Goal: Task Accomplishment & Management: Use online tool/utility

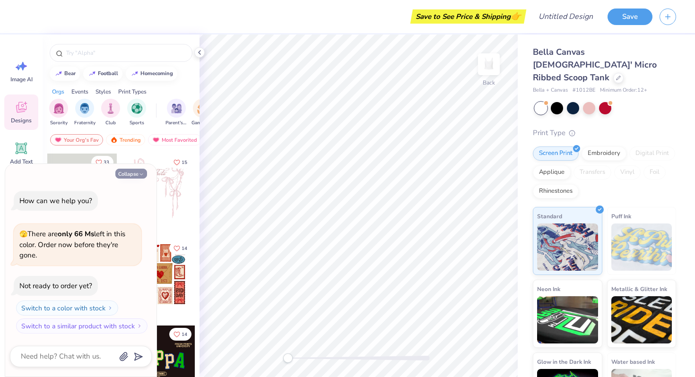
click at [143, 169] on button "Collapse" at bounding box center [131, 174] width 32 height 10
type textarea "x"
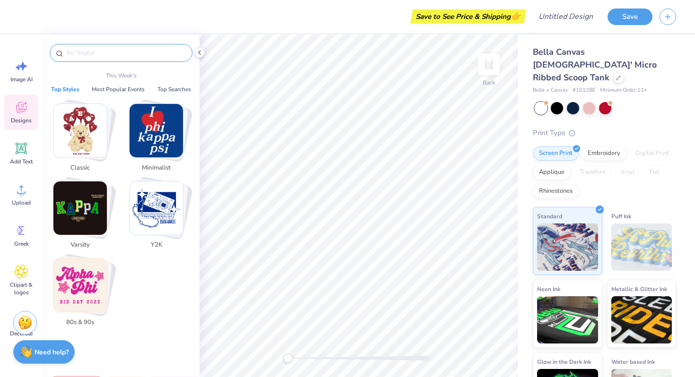
click at [83, 51] on input "text" at bounding box center [125, 52] width 121 height 9
click at [80, 51] on input "text" at bounding box center [125, 52] width 121 height 9
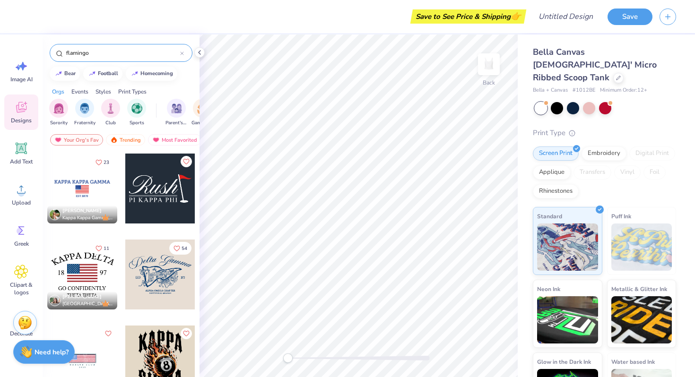
type input "flamingo"
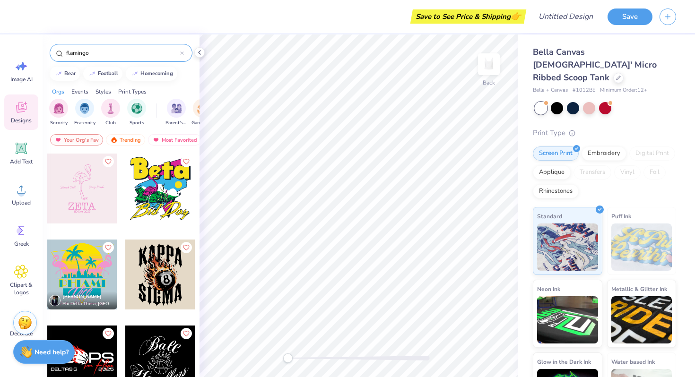
drag, startPoint x: 74, startPoint y: 175, endPoint x: 95, endPoint y: 200, distance: 33.2
click at [95, 200] on div at bounding box center [82, 189] width 70 height 70
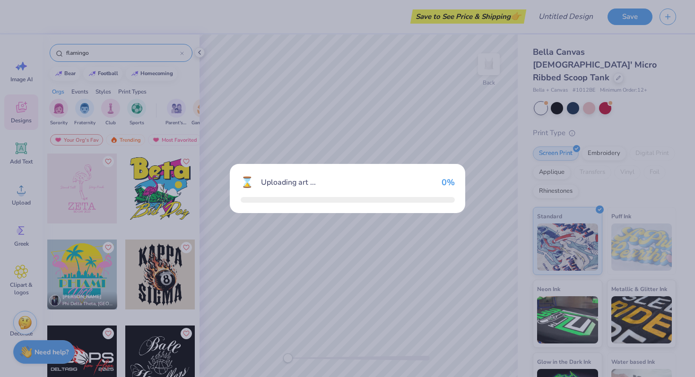
click at [95, 199] on div "⌛ Uploading art ... 0 %" at bounding box center [347, 188] width 695 height 377
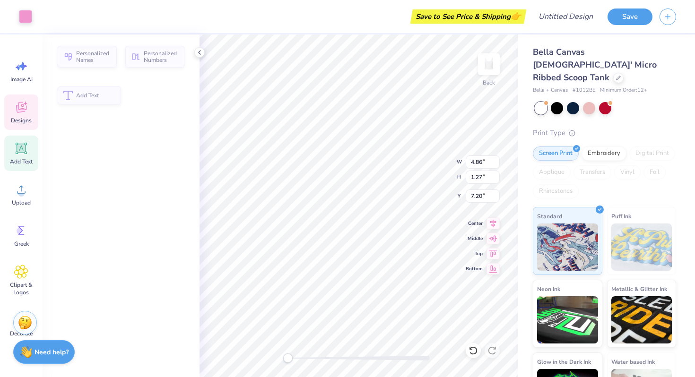
type input "4.86"
type input "1.27"
type input "7.20"
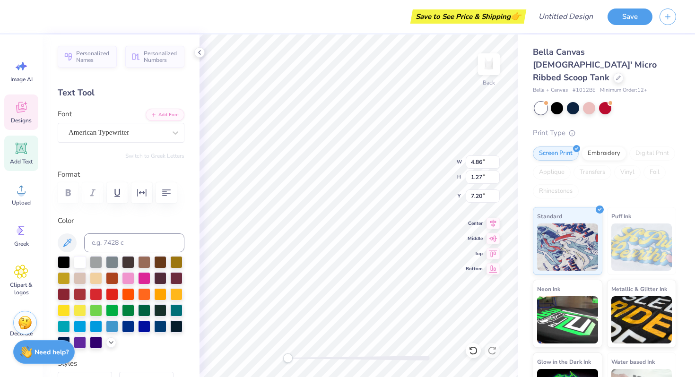
scroll to position [8, 1]
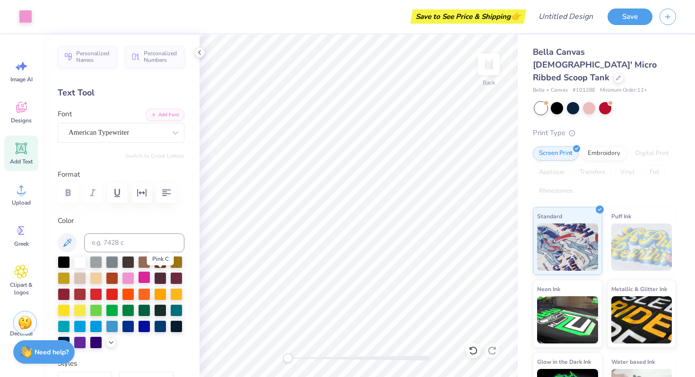
click at [150, 279] on div at bounding box center [144, 277] width 12 height 12
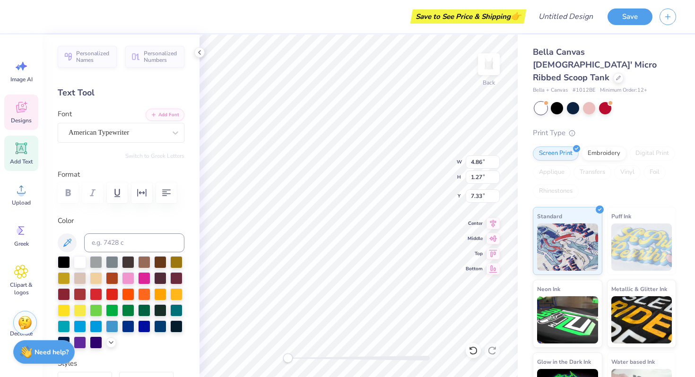
type textarea "AXO"
click at [150, 278] on div at bounding box center [144, 277] width 12 height 12
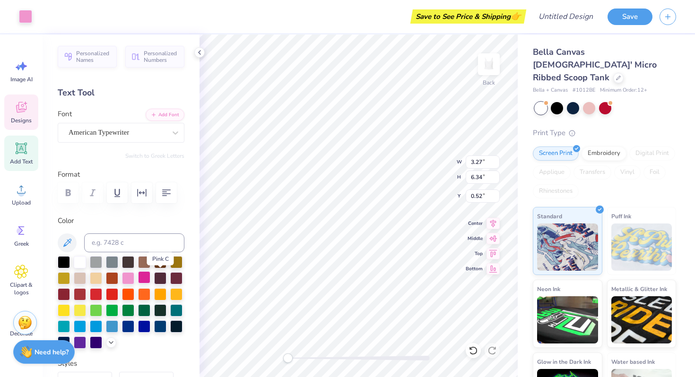
click at [150, 277] on div at bounding box center [144, 277] width 12 height 12
click at [134, 277] on div at bounding box center [128, 277] width 12 height 12
type input "2.73"
type input "0.54"
type input "4.26"
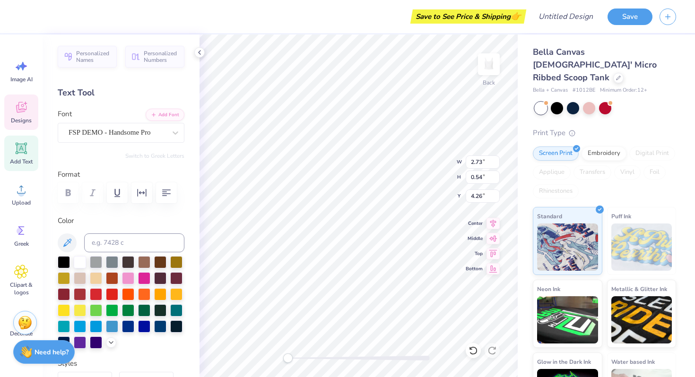
type input "3.95"
type input "1.32"
type input "7.22"
type textarea "BIG"
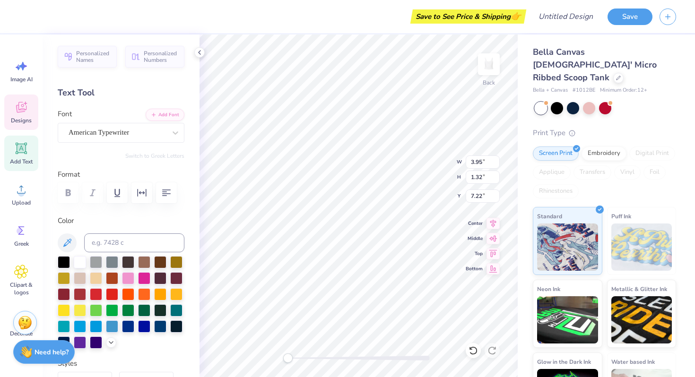
type input "2.73"
type input "0.54"
type input "4.26"
type textarea "S"
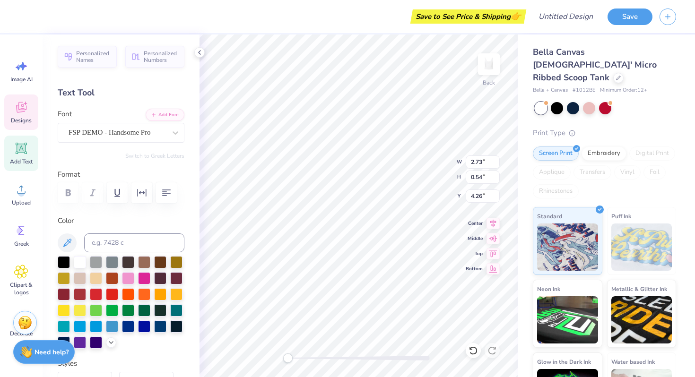
scroll to position [7, 3]
type textarea "Welcome to"
type input "2.69"
type input "0.67"
type input "4.19"
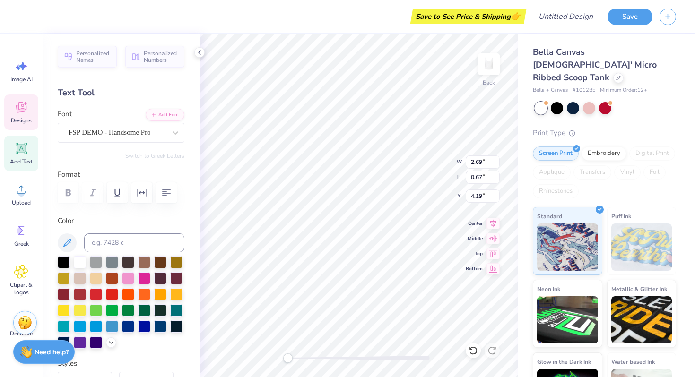
scroll to position [7, 2]
type textarea "the Flock"
type input "3.05"
type input "0.50"
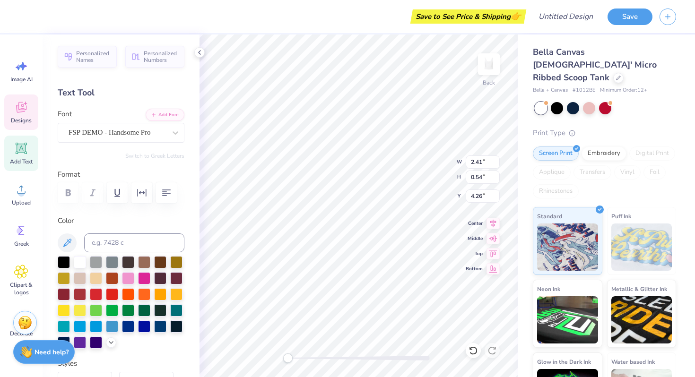
type input "4.28"
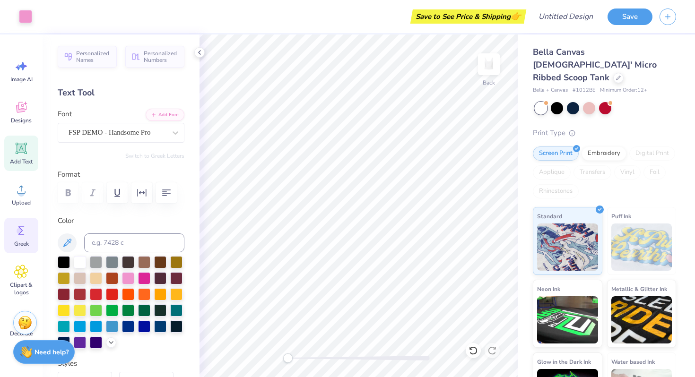
click at [26, 232] on icon at bounding box center [21, 231] width 14 height 14
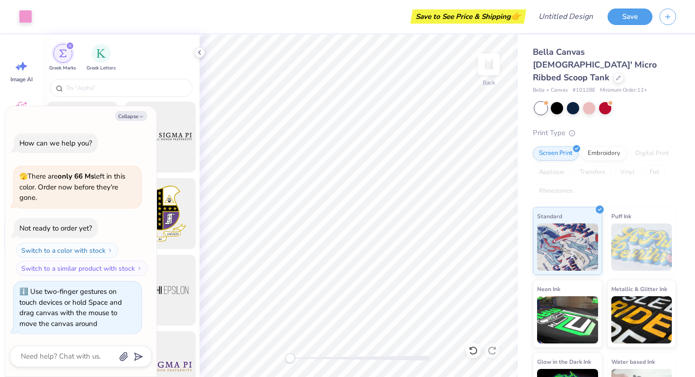
click at [290, 352] on div "Back" at bounding box center [358, 206] width 318 height 343
click at [134, 113] on button "Collapse" at bounding box center [131, 116] width 32 height 10
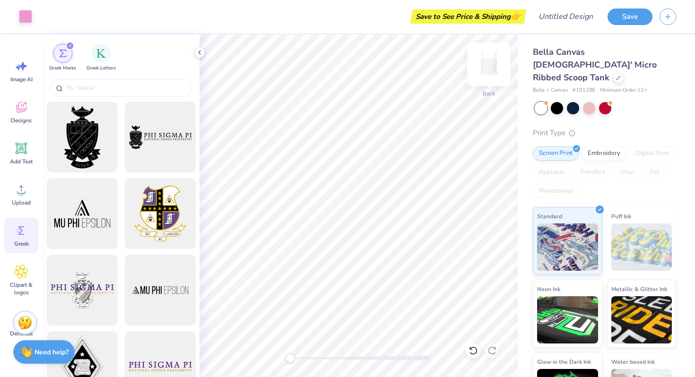
click at [490, 64] on img at bounding box center [489, 64] width 38 height 38
click at [20, 279] on div "Clipart & logos" at bounding box center [21, 280] width 34 height 43
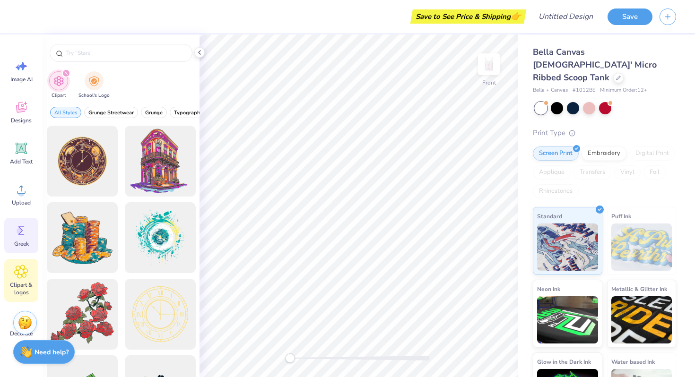
click at [26, 229] on icon at bounding box center [21, 231] width 14 height 14
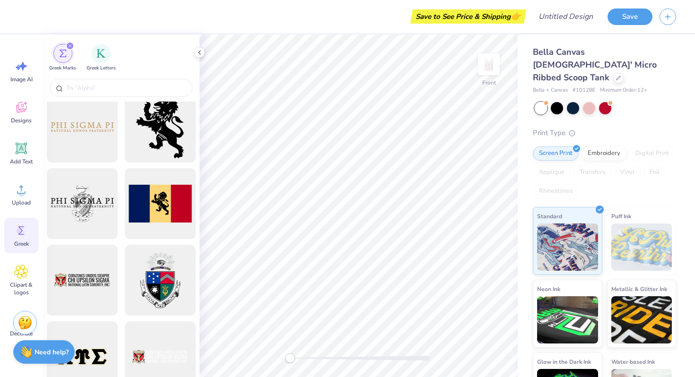
scroll to position [704, 0]
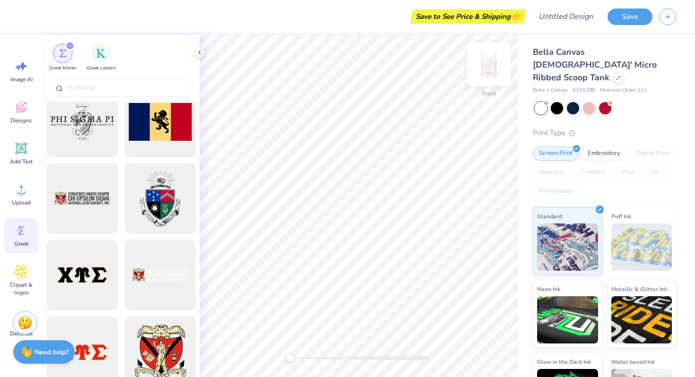
click at [491, 62] on img at bounding box center [489, 64] width 38 height 38
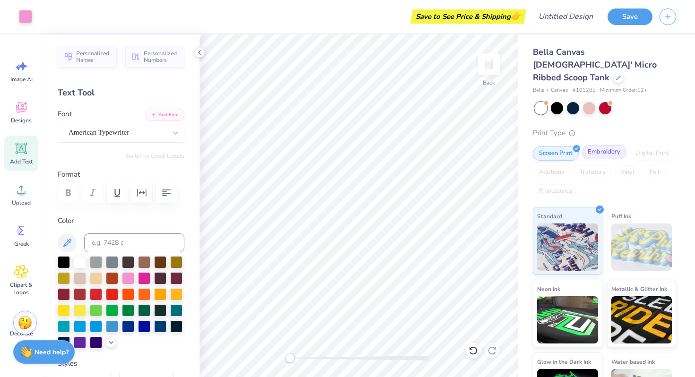
click at [600, 145] on div "Embroidery" at bounding box center [603, 152] width 45 height 14
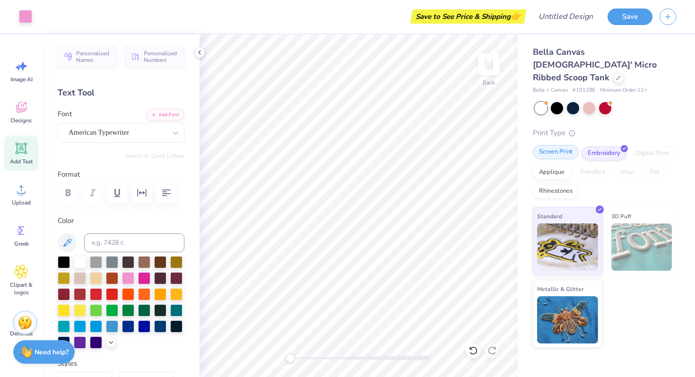
click at [557, 145] on div "Screen Print" at bounding box center [556, 152] width 46 height 14
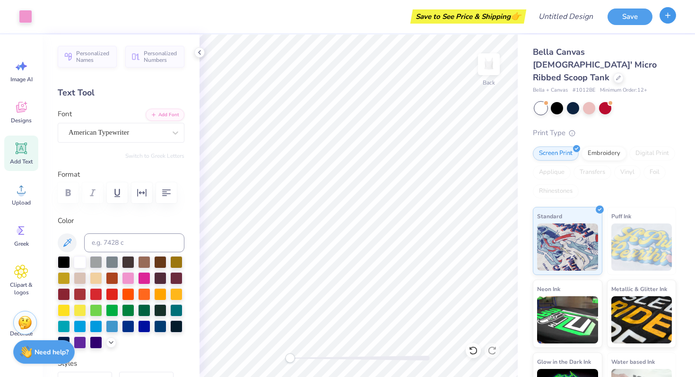
click at [665, 17] on icon "button" at bounding box center [668, 15] width 8 height 8
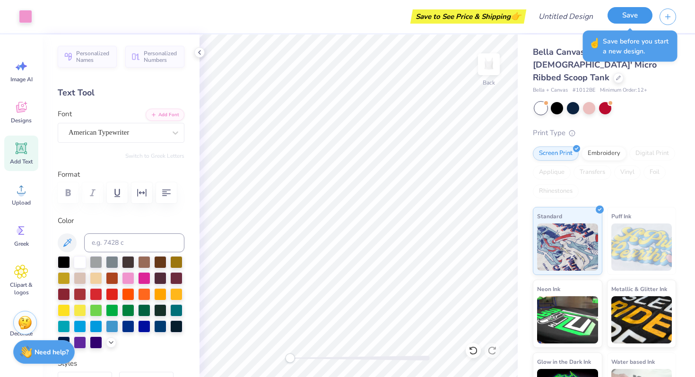
click at [636, 13] on button "Save" at bounding box center [629, 15] width 45 height 17
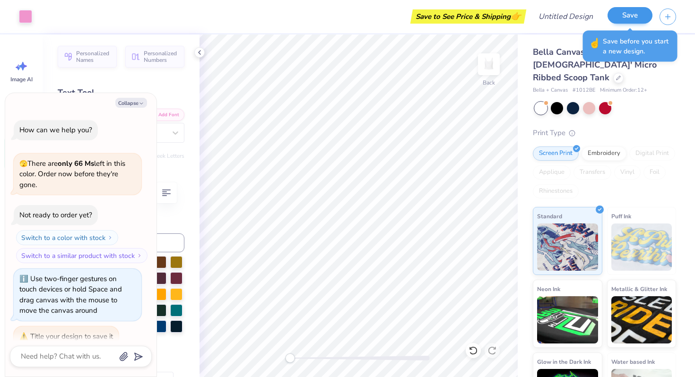
scroll to position [13, 0]
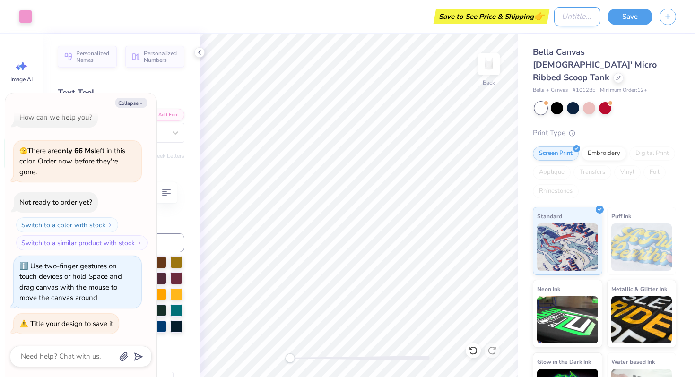
type textarea "x"
click at [567, 21] on input "Design Title" at bounding box center [577, 16] width 46 height 19
type input "b"
type textarea "x"
type input "bi"
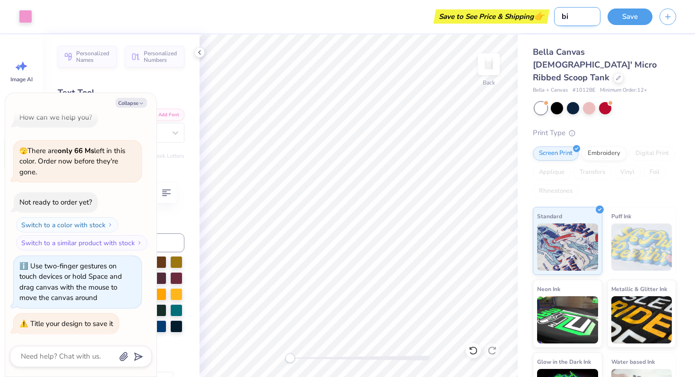
type textarea "x"
type input "big"
type textarea "x"
type input "big"
type textarea "x"
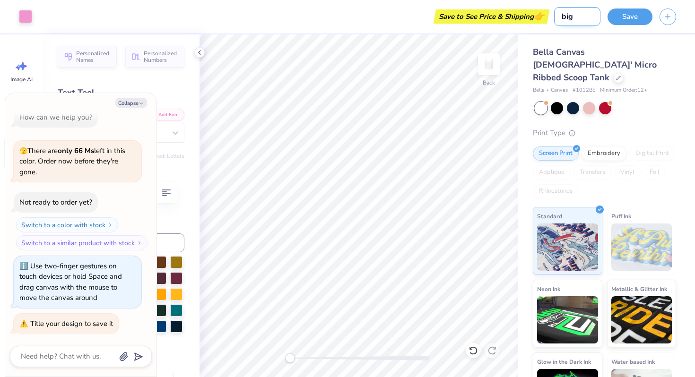
type input "big f"
type textarea "x"
type input "big fl"
type textarea "x"
type input "big flo"
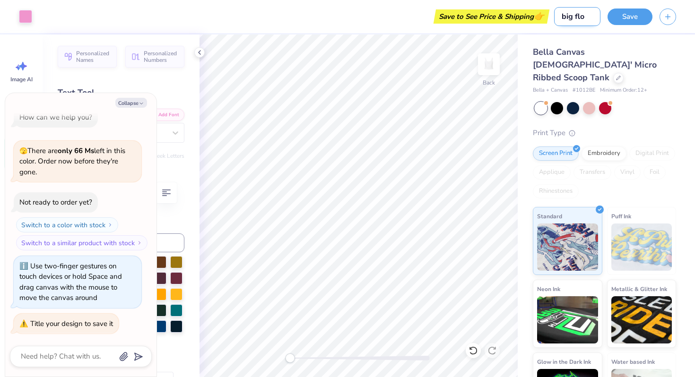
type textarea "x"
type input "big floc"
type textarea "x"
type input "big flock"
type textarea "x"
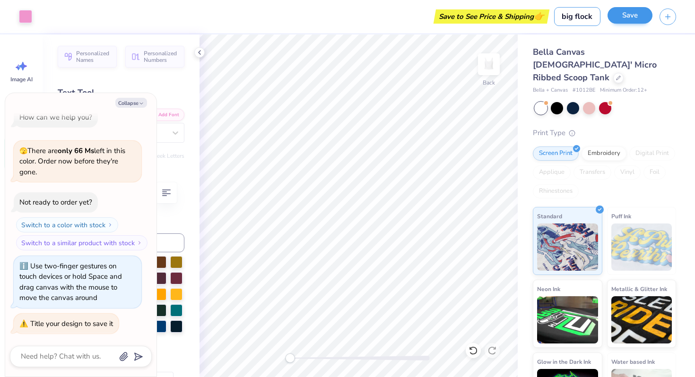
type input "big flock"
click at [637, 16] on button "Save" at bounding box center [629, 15] width 45 height 17
type textarea "x"
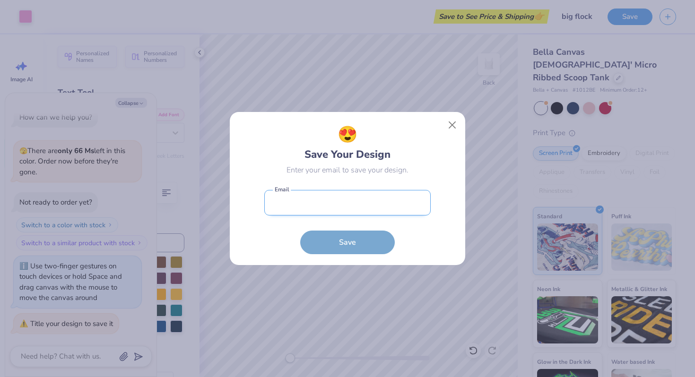
click at [387, 198] on input "email" at bounding box center [347, 203] width 166 height 26
type input "[EMAIL_ADDRESS][DOMAIN_NAME]"
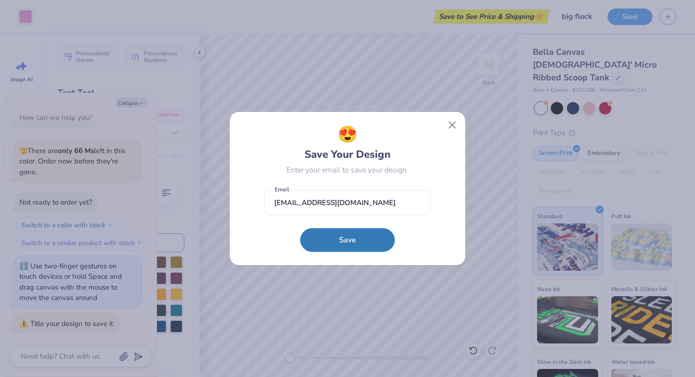
click at [343, 237] on button "Save" at bounding box center [347, 240] width 95 height 24
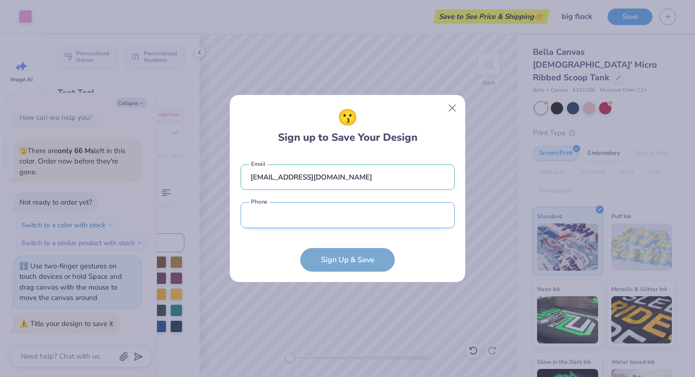
click at [380, 207] on input "tel" at bounding box center [348, 215] width 214 height 26
type input "[PHONE_NUMBER]"
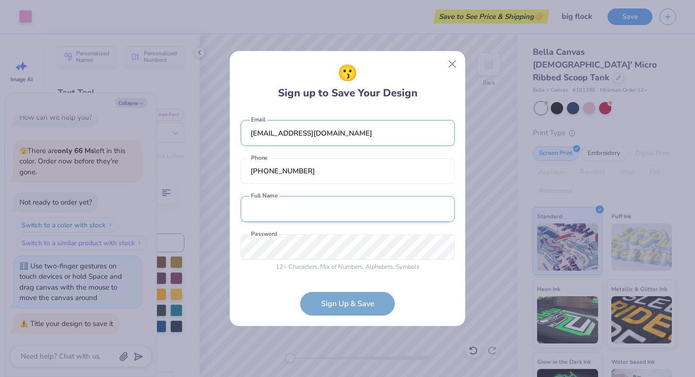
click at [300, 221] on input "text" at bounding box center [348, 209] width 214 height 26
type input "[PERSON_NAME]"
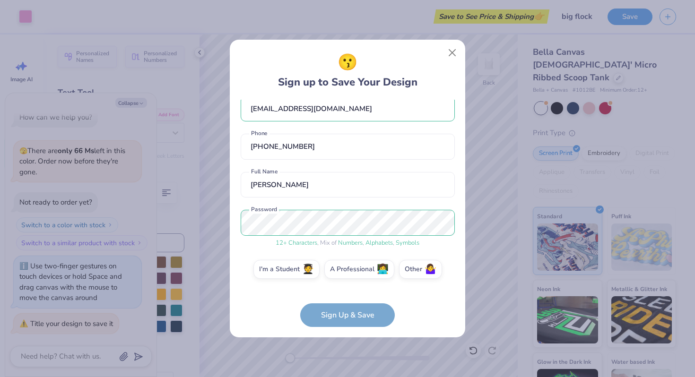
click at [346, 319] on form "[EMAIL_ADDRESS][DOMAIN_NAME] Email [PHONE_NUMBER] Phone [PERSON_NAME] Full Name…" at bounding box center [348, 213] width 214 height 227
click at [298, 250] on div "[EMAIL_ADDRESS][DOMAIN_NAME] Email [PHONE_NUMBER] Phone [PERSON_NAME] Full Name…" at bounding box center [348, 194] width 214 height 189
click at [298, 269] on label "I'm a Student 🧑‍🎓" at bounding box center [286, 268] width 66 height 19
click at [345, 282] on input "I'm a Student 🧑‍🎓" at bounding box center [348, 285] width 6 height 6
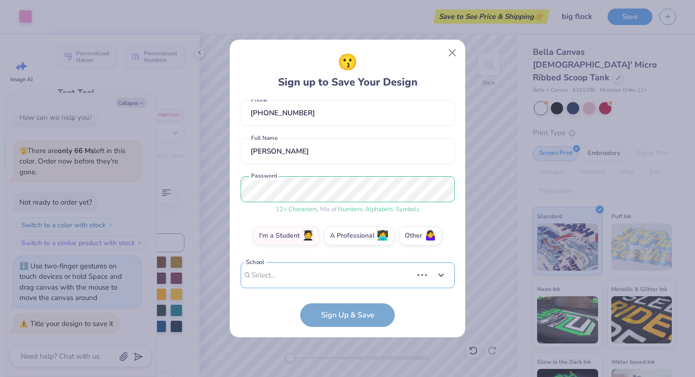
click at [306, 268] on div "Use Up and Down to choose options, press Enter to select the currently focused …" at bounding box center [348, 289] width 214 height 54
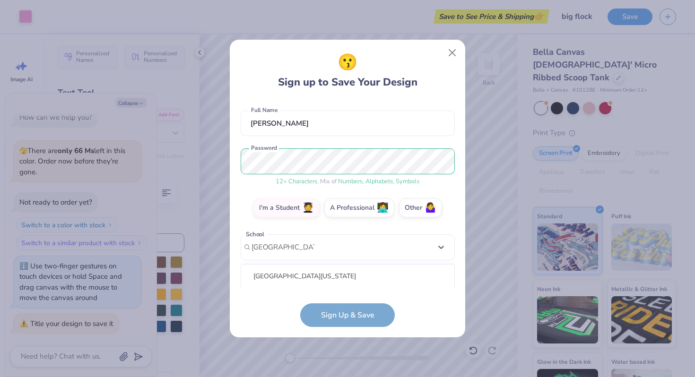
scroll to position [193, 0]
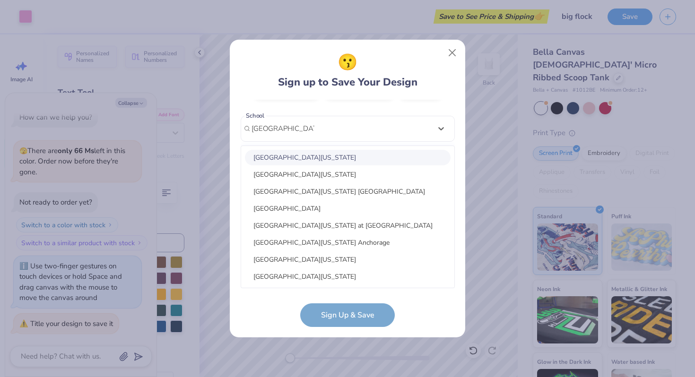
click at [340, 162] on div "[GEOGRAPHIC_DATA][US_STATE]" at bounding box center [348, 158] width 206 height 16
type input "[GEOGRAPHIC_DATA][US_STATE]"
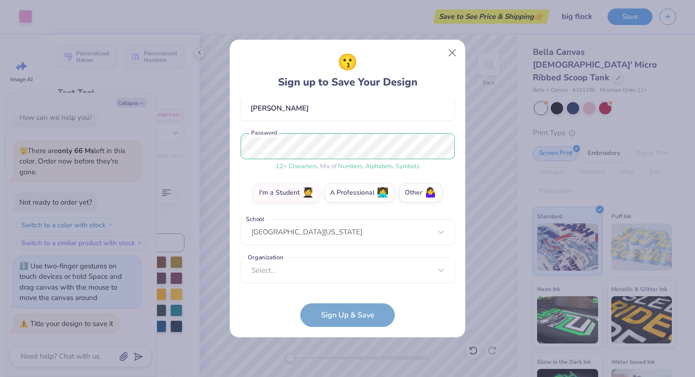
scroll to position [89, 0]
click at [373, 275] on div "Select..." at bounding box center [348, 271] width 214 height 26
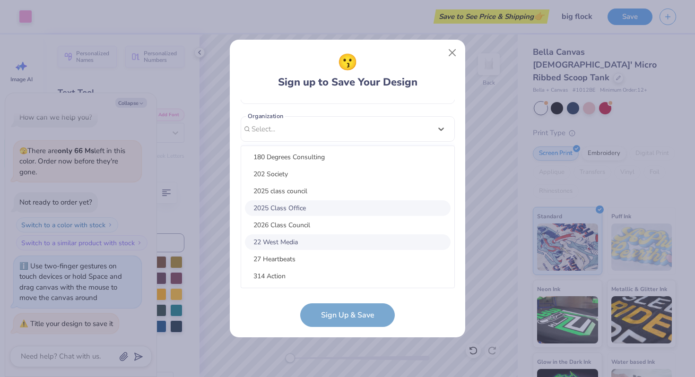
scroll to position [0, 0]
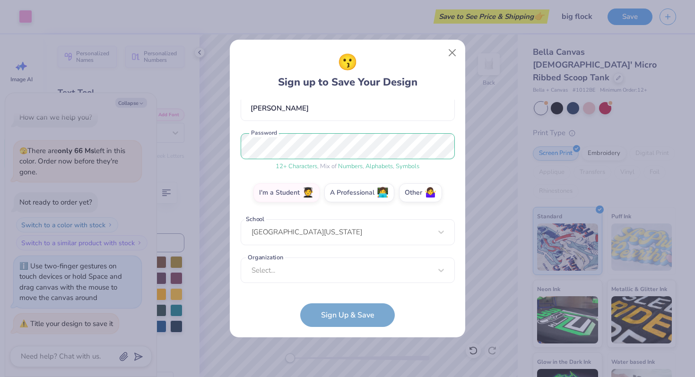
click at [281, 311] on form "[EMAIL_ADDRESS][DOMAIN_NAME] Email [PHONE_NUMBER] Phone [PERSON_NAME] Full Name…" at bounding box center [348, 213] width 214 height 227
click at [317, 268] on div "option focused, 8 of 30. 30 results available. Use Up and Down to choose option…" at bounding box center [348, 344] width 214 height 173
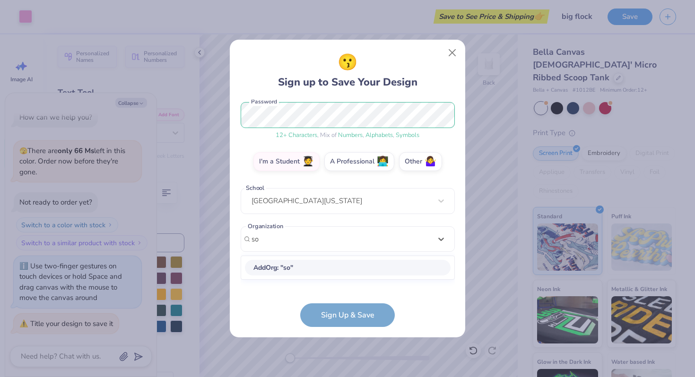
type input "s"
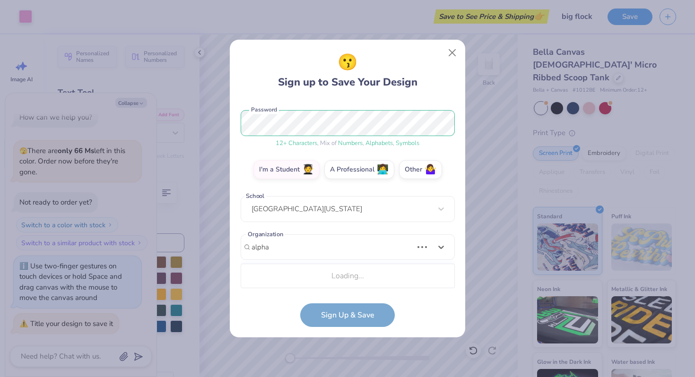
scroll to position [112, 0]
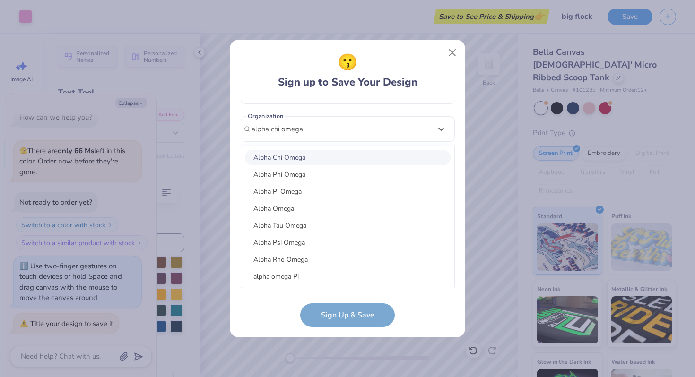
click at [306, 156] on div "Alpha Chi Omega" at bounding box center [348, 158] width 206 height 16
type input "alpha chi omega"
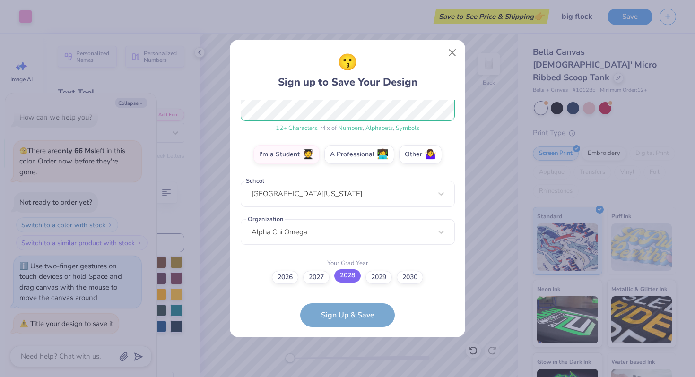
click at [352, 276] on label "2028" at bounding box center [347, 275] width 26 height 13
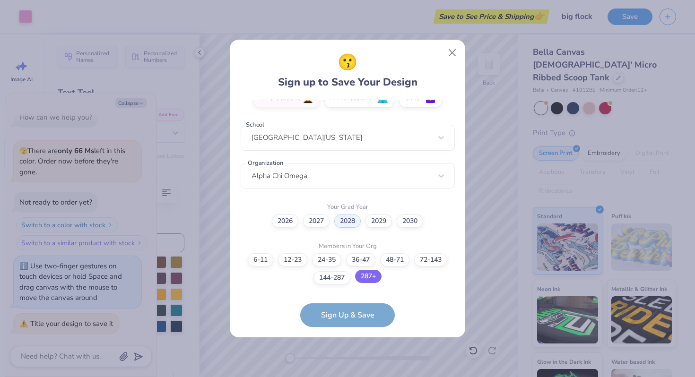
click at [372, 278] on label "287+" at bounding box center [368, 276] width 26 height 13
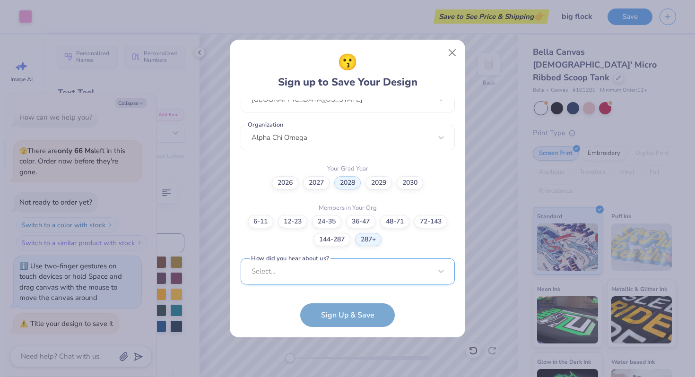
click at [325, 278] on div "Select..." at bounding box center [348, 272] width 214 height 26
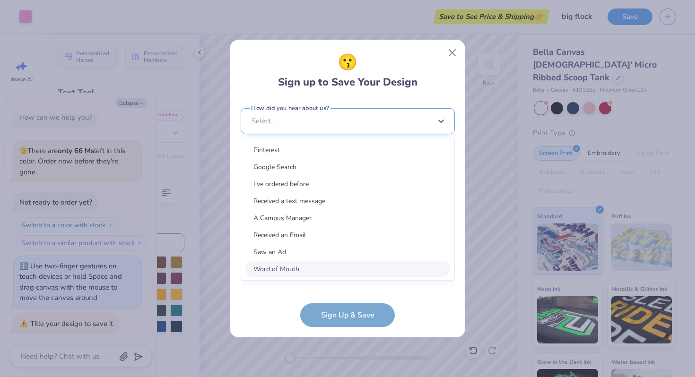
scroll to position [364, 0]
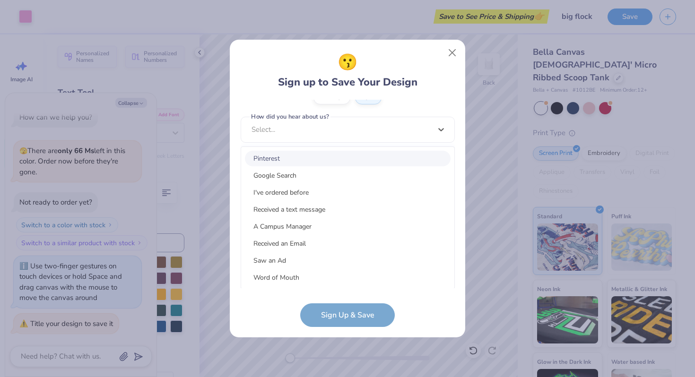
click at [289, 155] on div "Pinterest" at bounding box center [348, 159] width 206 height 16
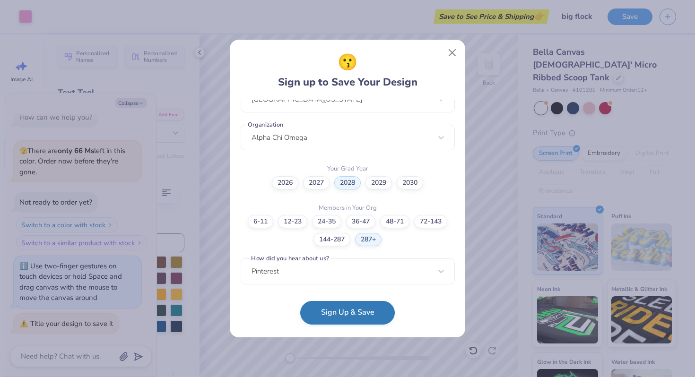
click at [336, 312] on button "Sign Up & Save" at bounding box center [347, 313] width 95 height 24
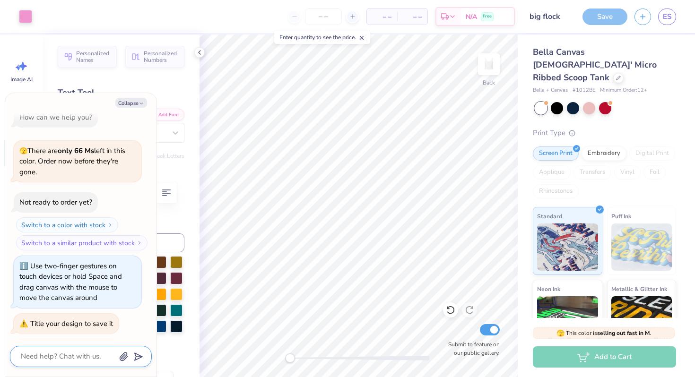
scroll to position [38, 0]
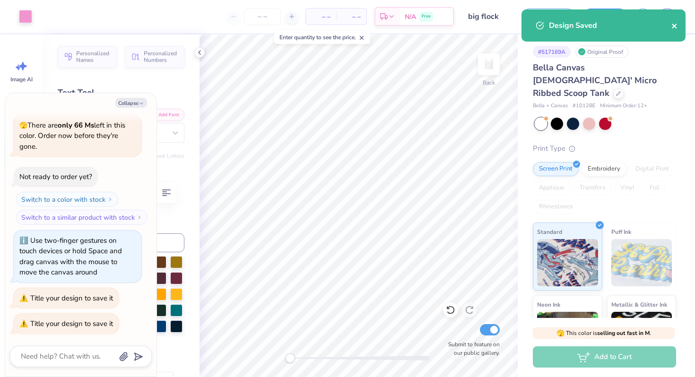
click at [676, 26] on icon "close" at bounding box center [674, 26] width 7 height 8
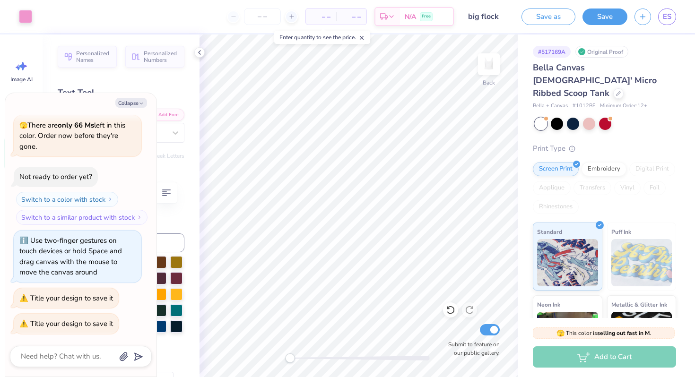
click at [642, 11] on div "Design Saved" at bounding box center [603, 10] width 168 height 4
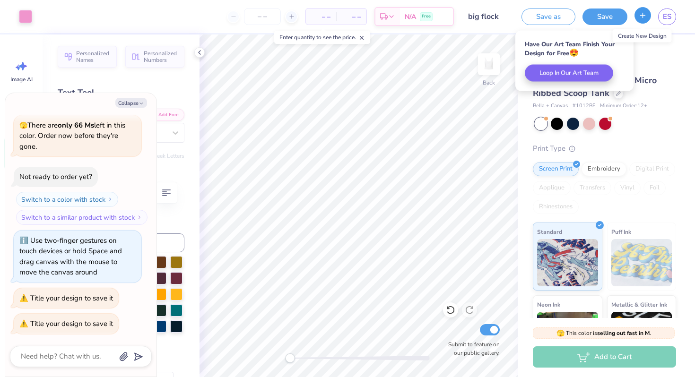
click at [637, 19] on button "button" at bounding box center [642, 15] width 17 height 17
type textarea "x"
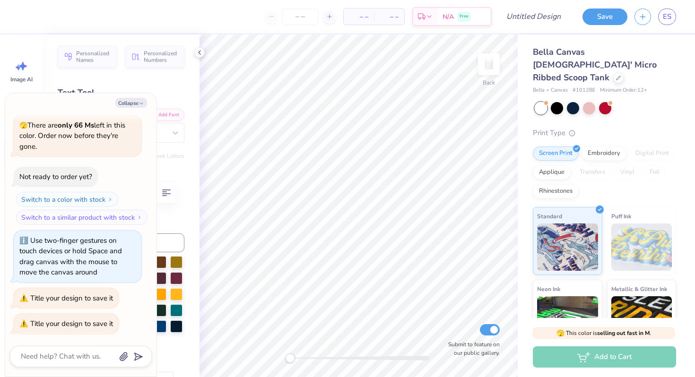
click at [391, 10] on div "– – Total" at bounding box center [389, 17] width 30 height 16
click at [368, 18] on div "– – Per Item" at bounding box center [359, 17] width 30 height 16
click at [426, 18] on icon at bounding box center [429, 18] width 8 height 8
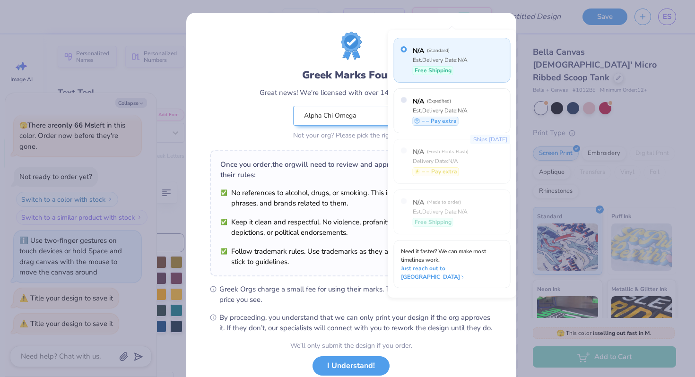
click at [524, 160] on div "Greek Marks Found Great news! We're licensed with over 140 Greek Orgs. 🥳 Alpha …" at bounding box center [347, 188] width 695 height 377
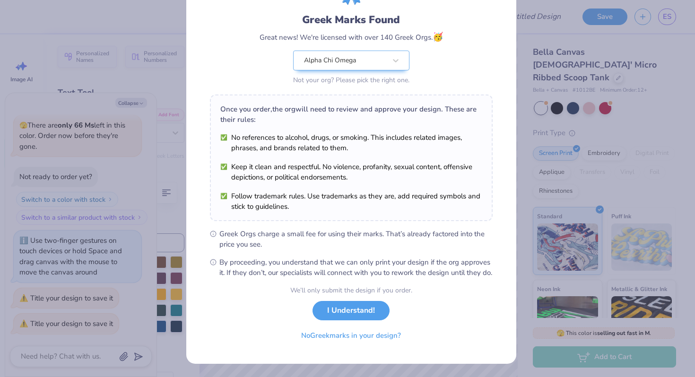
scroll to position [65, 0]
click at [347, 322] on div "We’ll only submit the design if you order. I Understand! No Greek marks in your…" at bounding box center [351, 315] width 122 height 60
click at [347, 318] on button "I Understand!" at bounding box center [350, 308] width 77 height 19
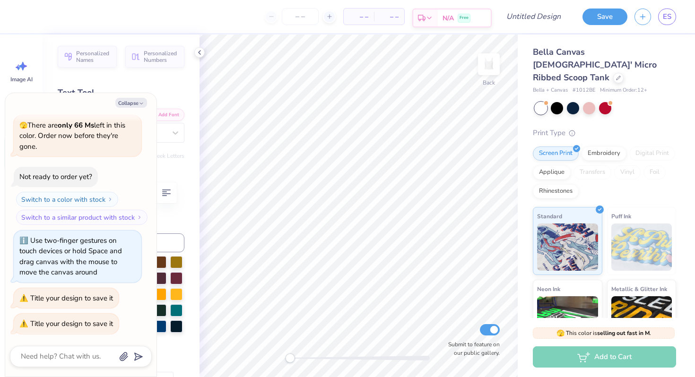
click at [422, 10] on div "Est. Delivery" at bounding box center [425, 17] width 25 height 17
click at [130, 104] on button "Collapse" at bounding box center [131, 103] width 32 height 10
type textarea "x"
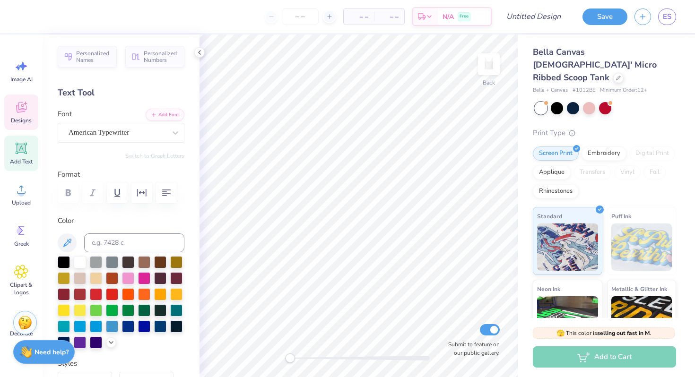
click at [18, 106] on icon at bounding box center [21, 109] width 9 height 8
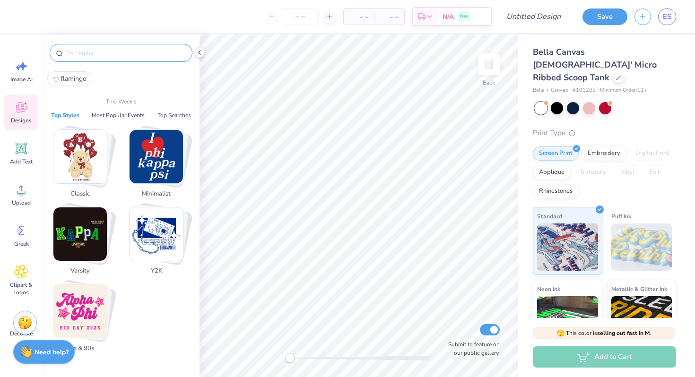
click at [96, 50] on input "text" at bounding box center [125, 52] width 121 height 9
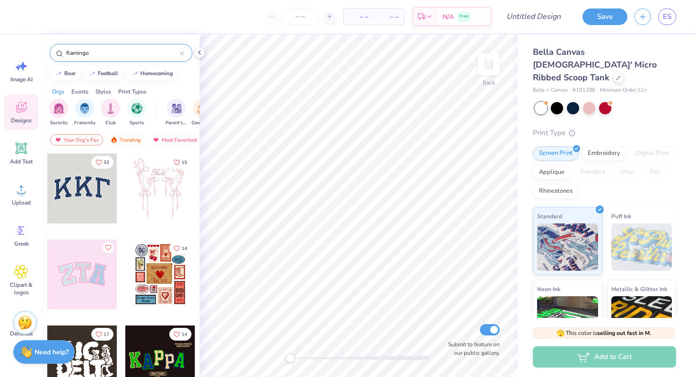
type input "flamingo"
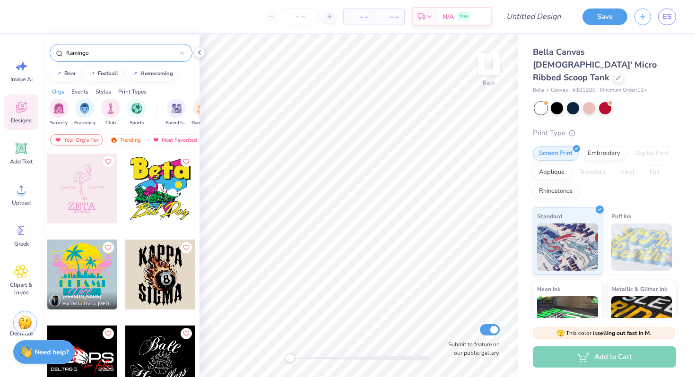
drag, startPoint x: 77, startPoint y: 185, endPoint x: 65, endPoint y: 185, distance: 12.3
click at [65, 185] on div at bounding box center [82, 189] width 70 height 70
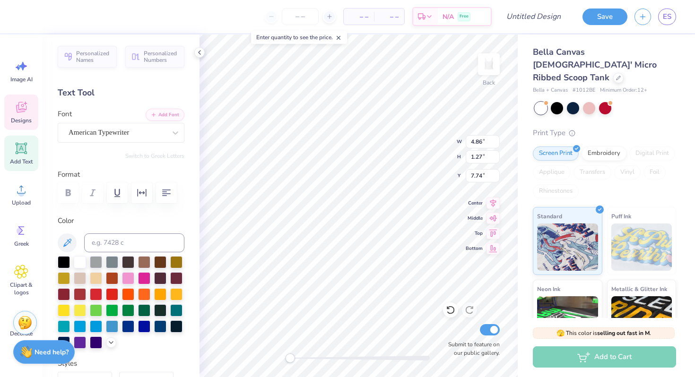
scroll to position [8, 1]
type textarea "LIL"
type textarea "Welcome to"
type input "2.69"
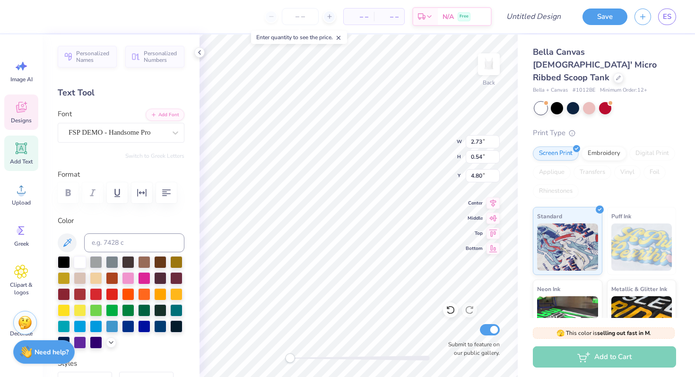
type input "0.67"
type input "4.73"
type textarea "the Flock"
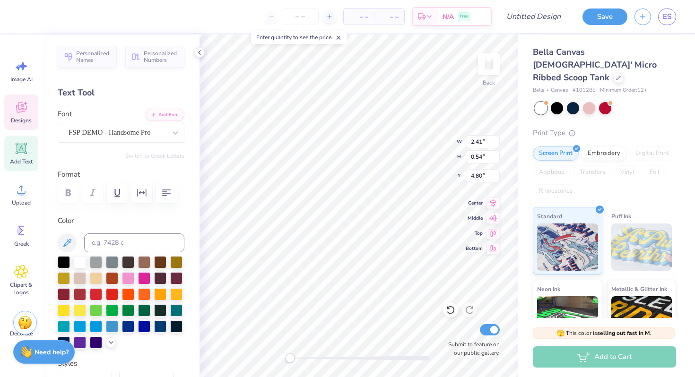
type input "3.05"
type input "0.50"
type input "4.82"
type input "2.41"
type input "0.54"
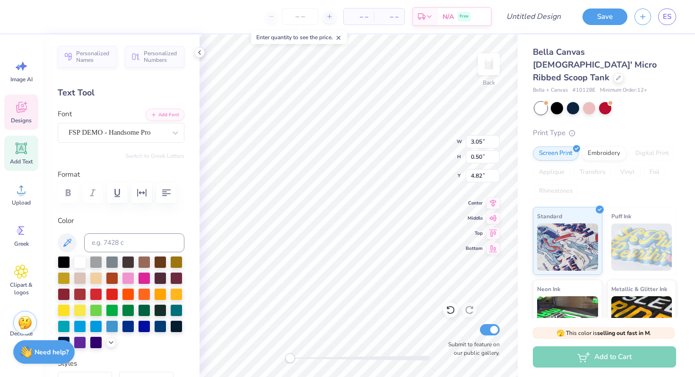
type input "4.80"
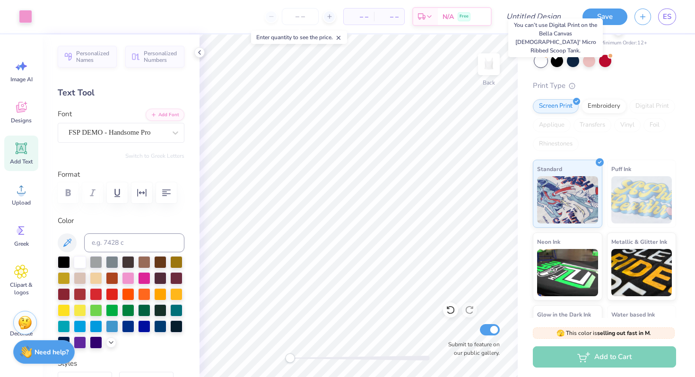
scroll to position [90, 0]
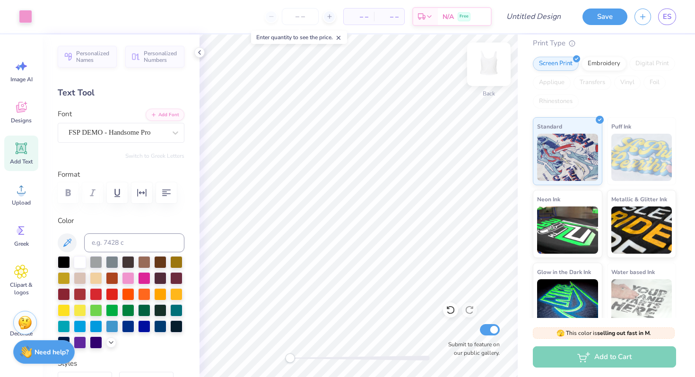
click at [490, 66] on img at bounding box center [489, 64] width 38 height 38
click at [23, 114] on icon at bounding box center [21, 107] width 14 height 14
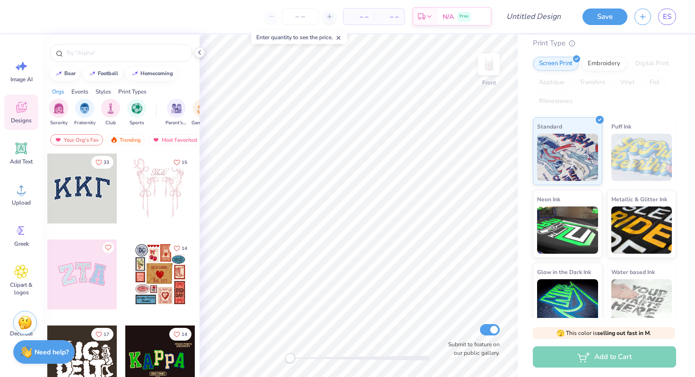
click at [98, 274] on div at bounding box center [82, 275] width 70 height 70
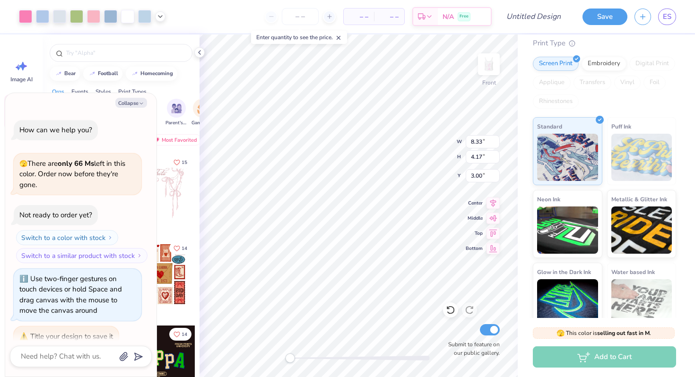
scroll to position [132, 0]
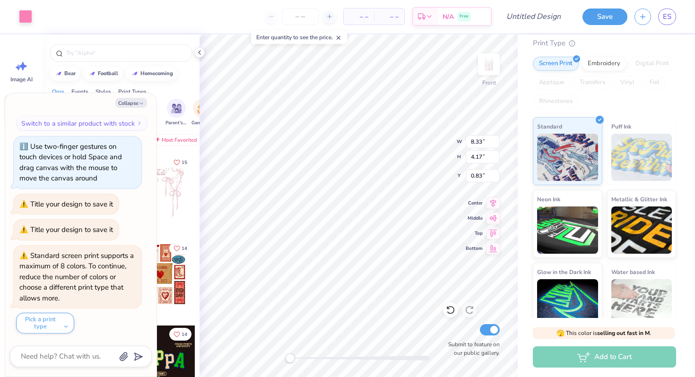
type textarea "x"
type input "8.18"
type input "4.03"
type input "0.89"
type textarea "x"
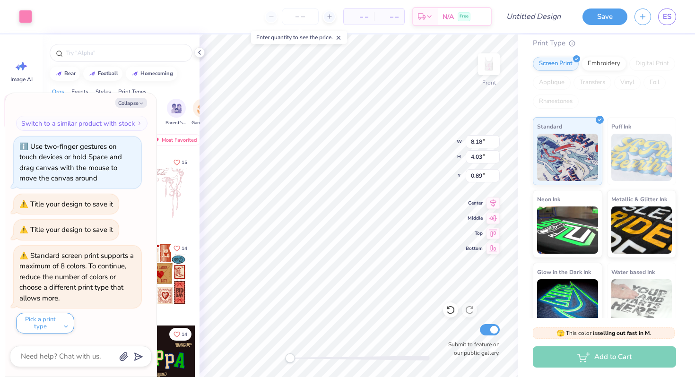
type input "8.33"
type input "4.17"
type input "0.83"
type textarea "x"
type input "3.02"
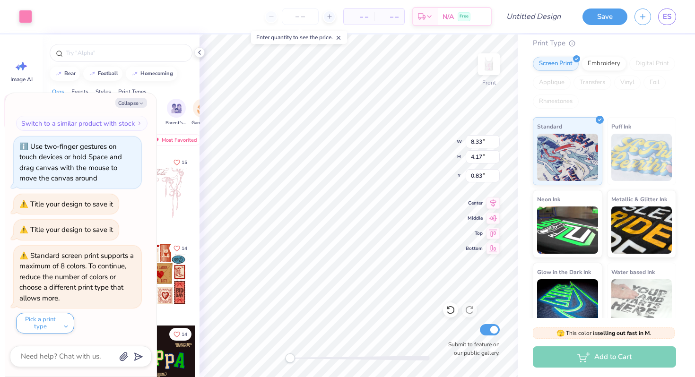
type input "3.77"
type input "1.10"
click at [135, 103] on button "Collapse" at bounding box center [131, 103] width 32 height 10
type textarea "x"
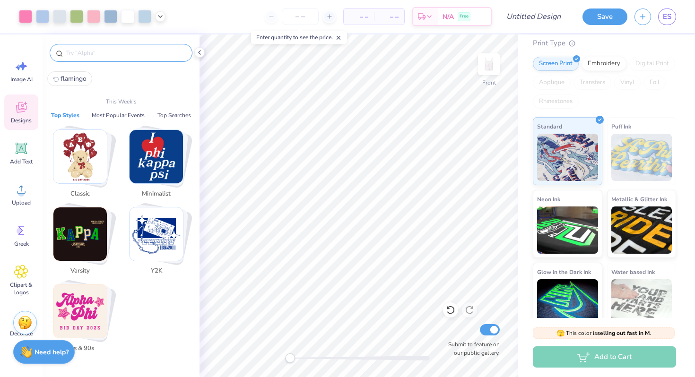
click at [76, 52] on input "text" at bounding box center [125, 52] width 121 height 9
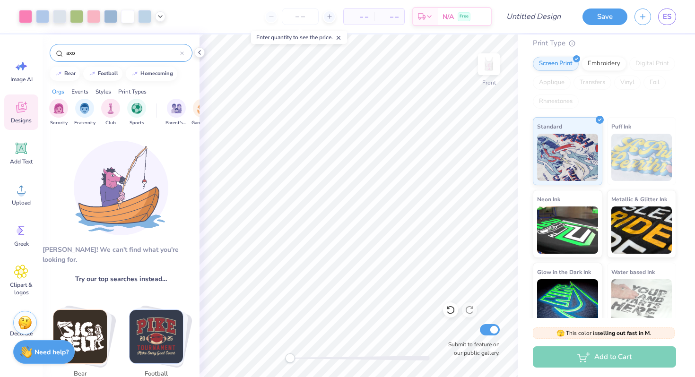
click at [89, 52] on input "axo" at bounding box center [122, 52] width 115 height 9
type input "alpha chi"
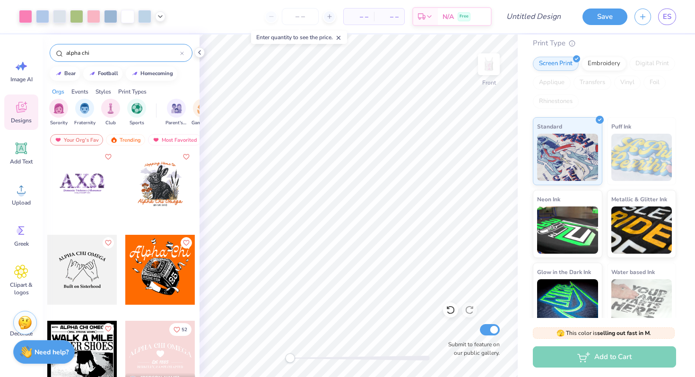
scroll to position [179, 0]
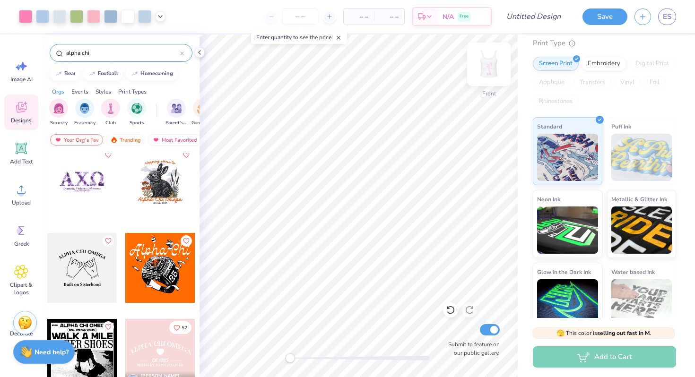
click at [492, 66] on img at bounding box center [489, 64] width 38 height 38
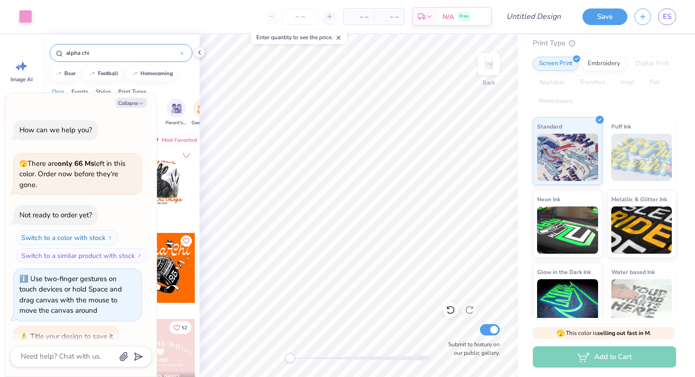
scroll to position [226, 0]
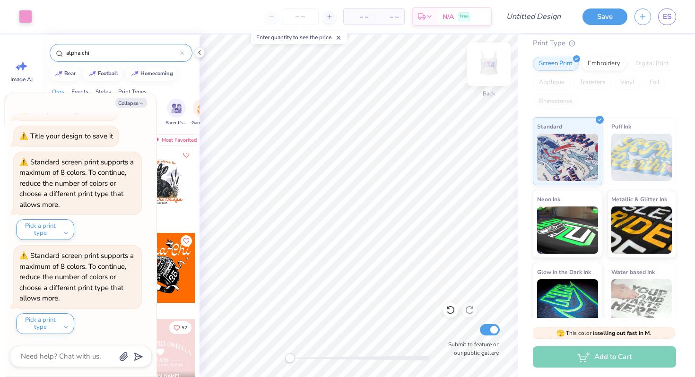
click at [491, 70] on img at bounding box center [489, 64] width 38 height 38
click at [129, 104] on button "Collapse" at bounding box center [131, 103] width 32 height 10
type textarea "x"
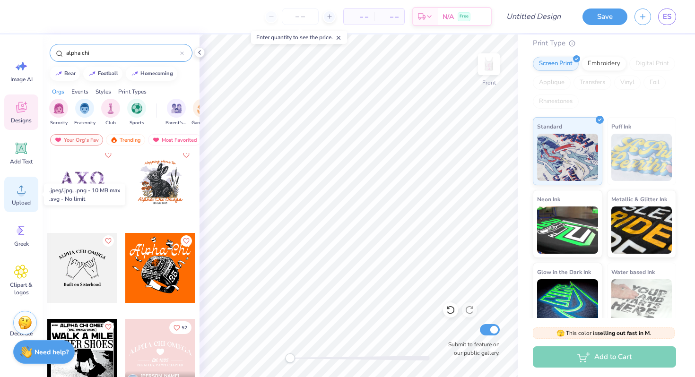
click at [25, 190] on icon at bounding box center [21, 189] width 14 height 14
click at [25, 139] on div "Add Text" at bounding box center [21, 153] width 34 height 35
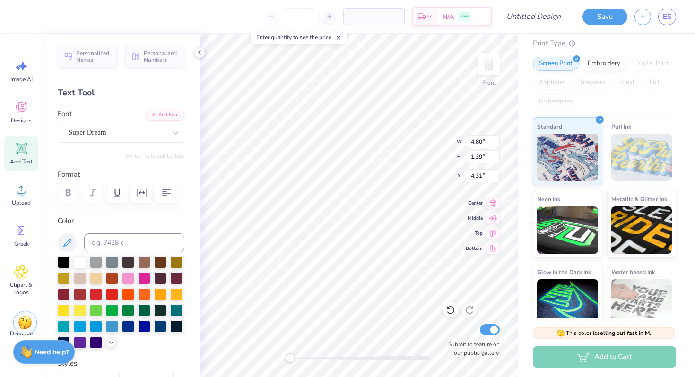
scroll to position [8, 1]
type textarea "AXO"
type input "6.29"
type input "2.41"
type input "1.51"
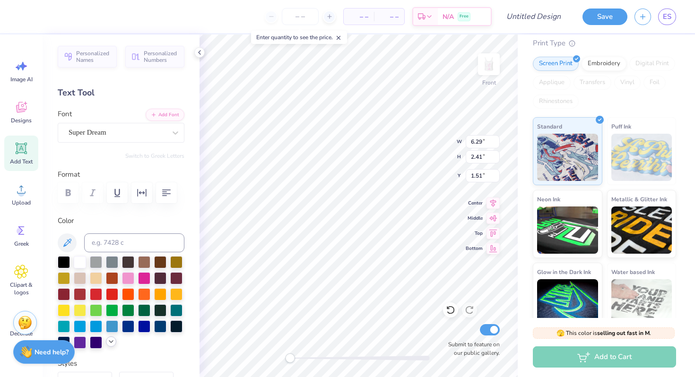
click at [107, 346] on icon at bounding box center [111, 342] width 8 height 8
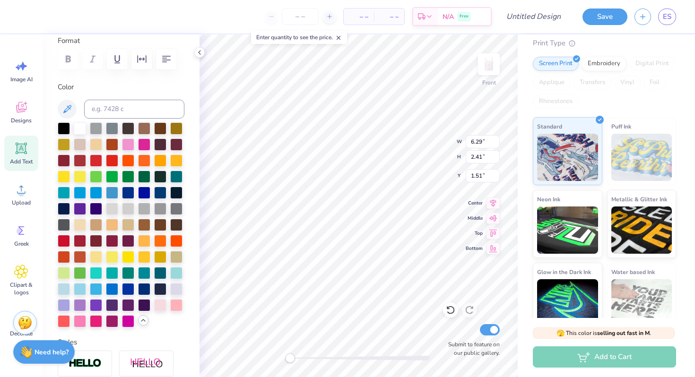
scroll to position [138, 0]
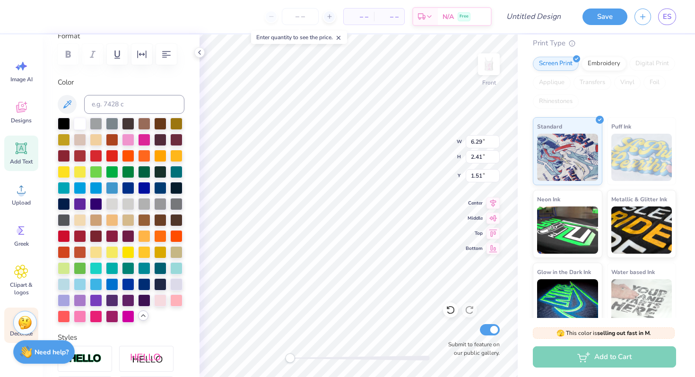
click at [11, 333] on span "Decorate" at bounding box center [21, 334] width 23 height 8
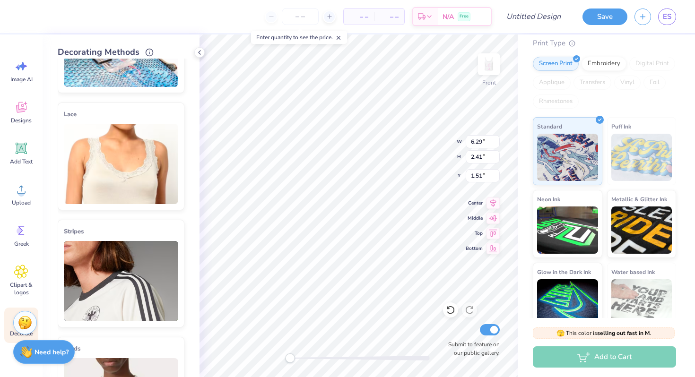
scroll to position [0, 0]
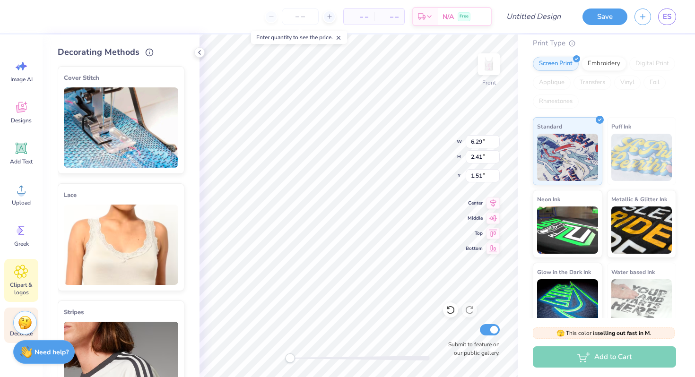
click at [22, 280] on div "Clipart & logos" at bounding box center [21, 280] width 34 height 43
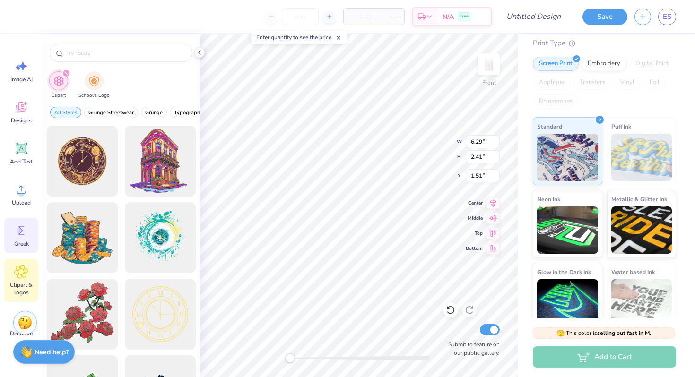
click at [25, 230] on icon at bounding box center [21, 231] width 14 height 14
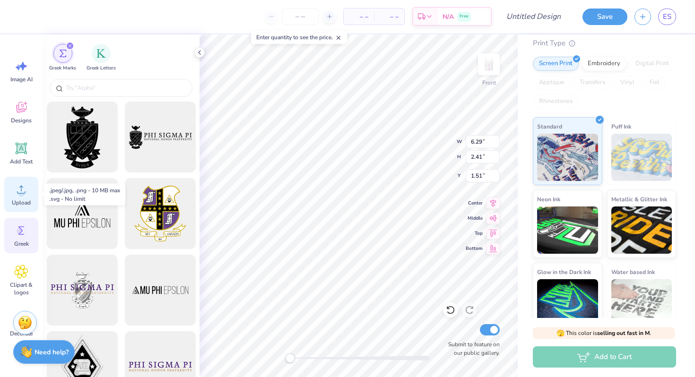
click at [22, 192] on circle at bounding box center [21, 193] width 7 height 7
click at [18, 143] on icon at bounding box center [21, 148] width 14 height 14
type input "4.80"
type input "1.39"
type input "4.31"
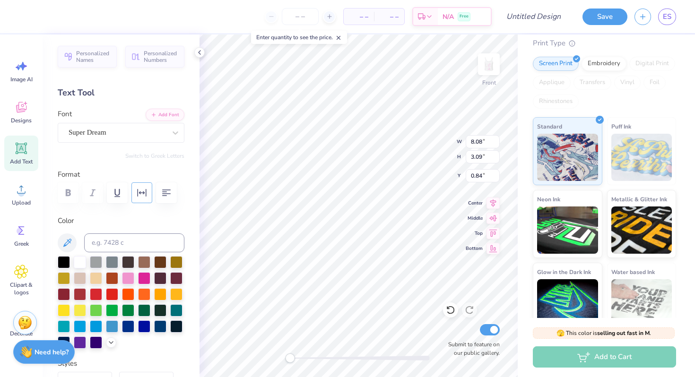
click at [148, 187] on button "button" at bounding box center [141, 192] width 21 height 21
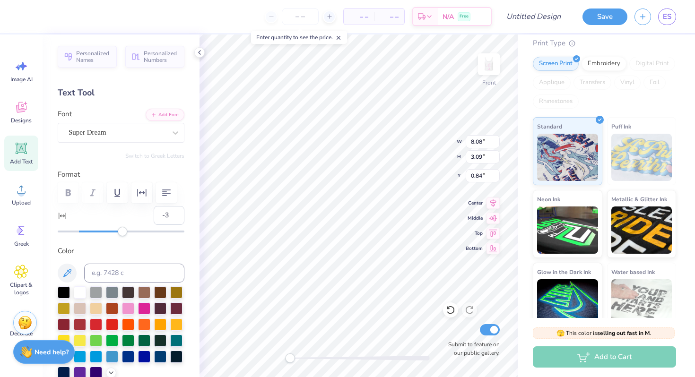
type input "-4"
click at [74, 234] on div "Accessibility label" at bounding box center [73, 231] width 9 height 9
type input "41"
drag, startPoint x: 73, startPoint y: 234, endPoint x: 119, endPoint y: 233, distance: 45.4
click at [95, 234] on div "Accessibility label" at bounding box center [90, 231] width 9 height 9
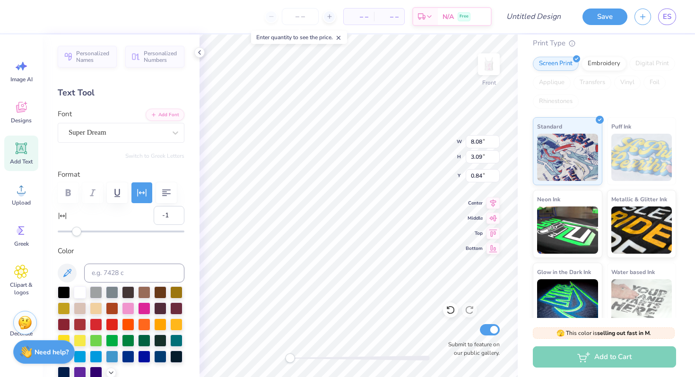
type input "0"
drag, startPoint x: 119, startPoint y: 233, endPoint x: 78, endPoint y: 242, distance: 42.1
click at [78, 242] on div "Personalized Names Personalized Numbers Text Tool Add Font Font Super Dream Swi…" at bounding box center [121, 206] width 157 height 343
click at [164, 192] on icon "button" at bounding box center [166, 192] width 11 height 11
click at [491, 231] on icon at bounding box center [493, 231] width 8 height 7
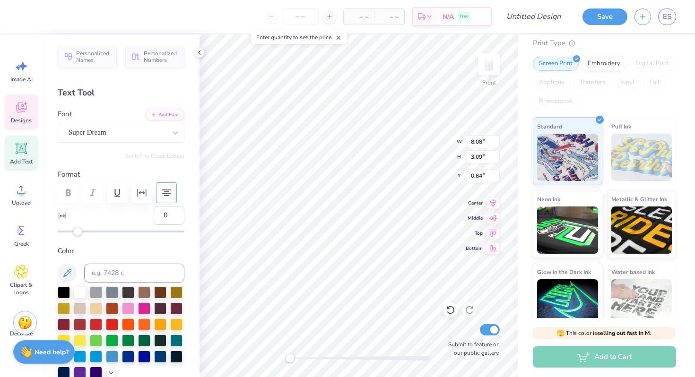
click at [24, 116] on div "Designs" at bounding box center [21, 112] width 34 height 35
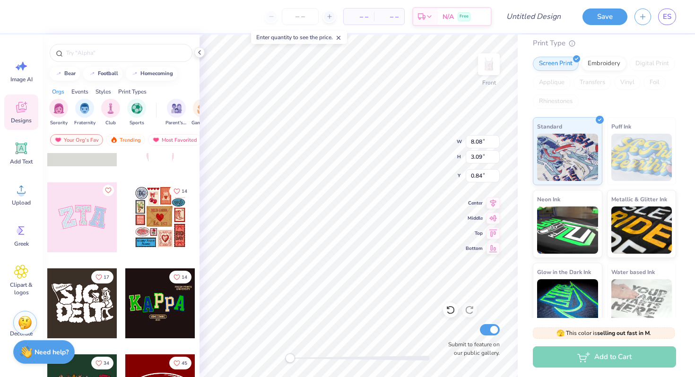
scroll to position [48, 0]
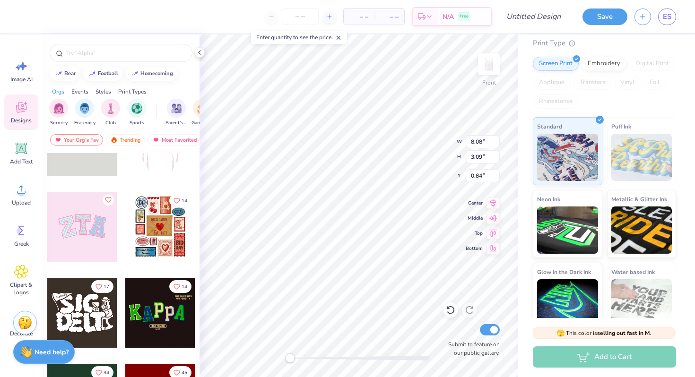
click at [85, 218] on div at bounding box center [82, 227] width 70 height 70
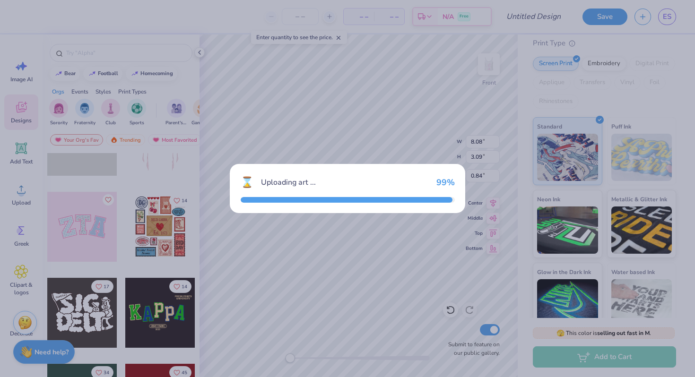
type input "8.33"
type input "4.17"
type input "3.00"
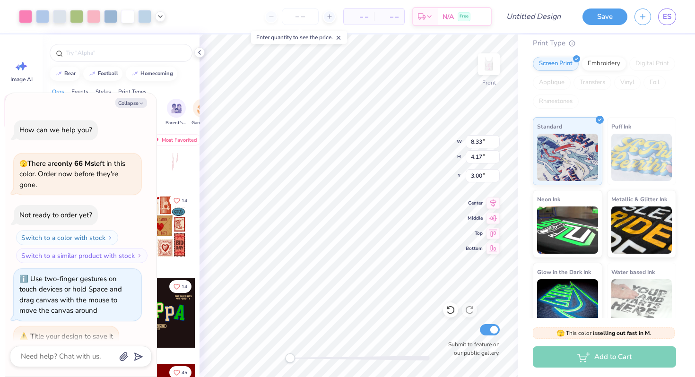
scroll to position [320, 0]
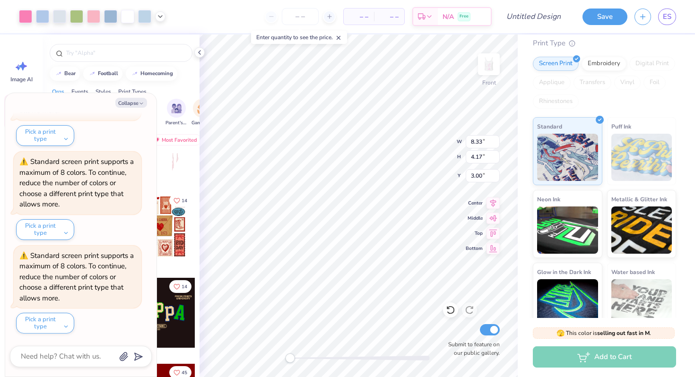
type textarea "x"
type input "6.18"
type input "2.36"
type input "0.50"
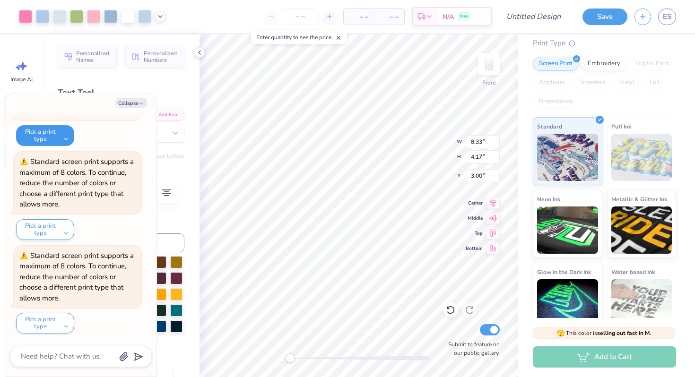
click at [55, 136] on button "Pick a print type" at bounding box center [45, 135] width 58 height 21
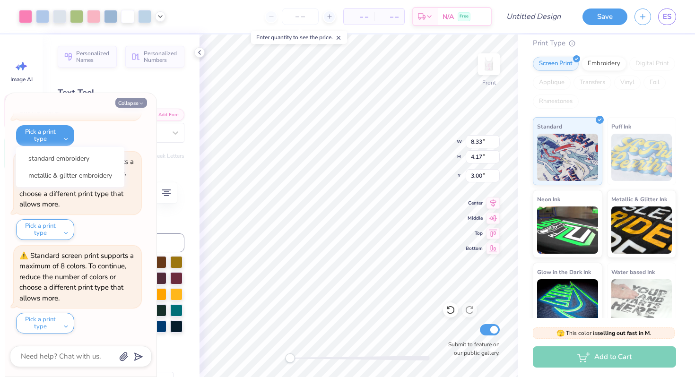
click at [133, 102] on button "Collapse" at bounding box center [131, 103] width 32 height 10
type textarea "x"
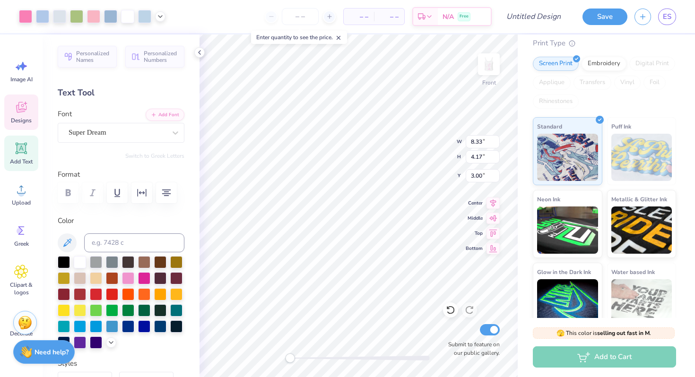
type input "0.83"
type input "1.23"
click at [23, 17] on div at bounding box center [25, 15] width 13 height 13
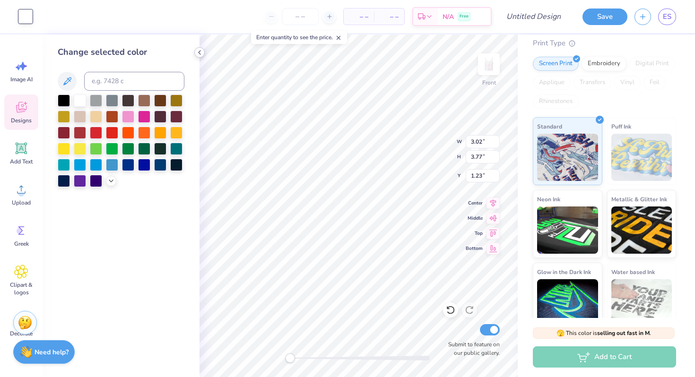
click at [199, 52] on icon at bounding box center [200, 53] width 8 height 8
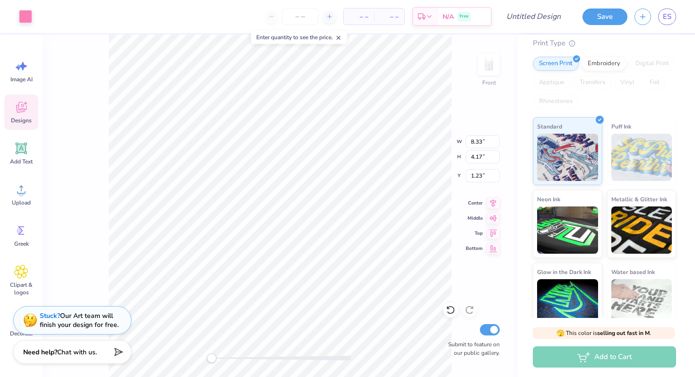
type input "8.33"
type input "4.17"
type input "0.83"
click at [24, 146] on icon at bounding box center [21, 148] width 9 height 9
type input "4.80"
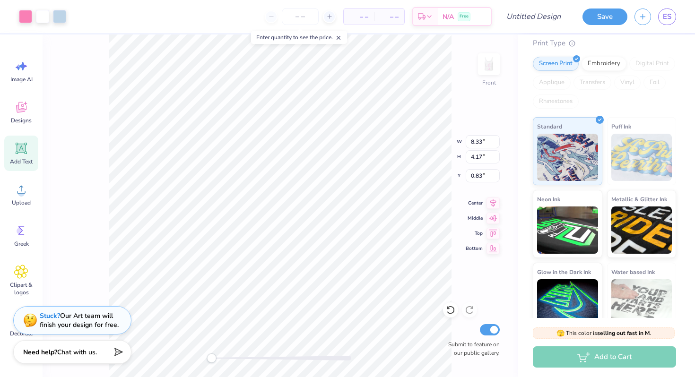
type input "1.39"
type input "4.31"
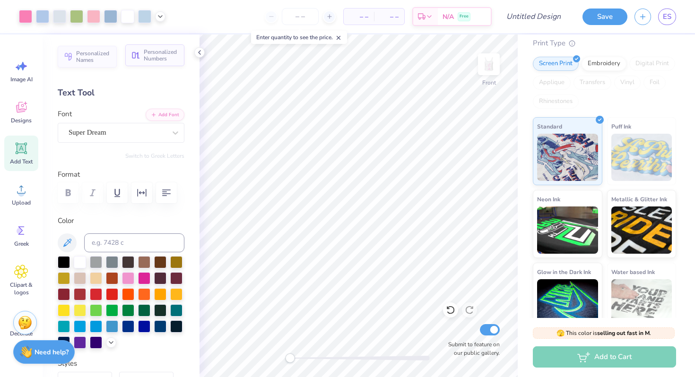
click at [156, 56] on span "Personalized Numbers" at bounding box center [161, 55] width 35 height 13
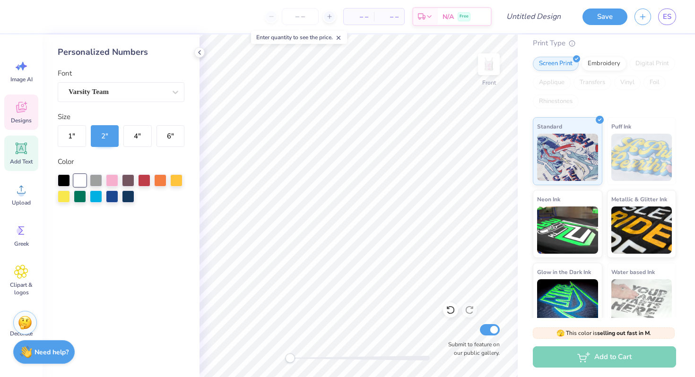
click at [21, 106] on icon at bounding box center [21, 107] width 14 height 14
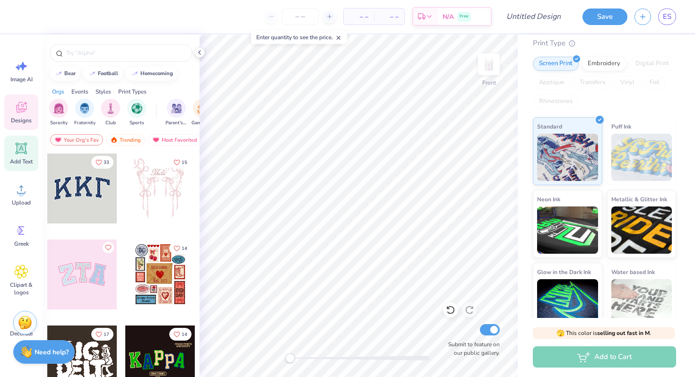
click at [17, 162] on span "Add Text" at bounding box center [21, 162] width 23 height 8
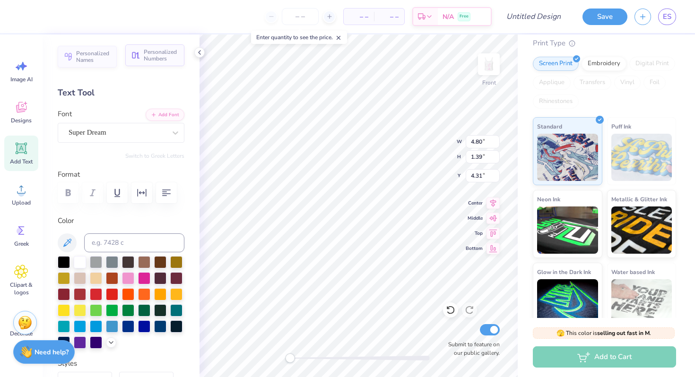
click at [147, 52] on span "Personalized Numbers" at bounding box center [161, 55] width 35 height 13
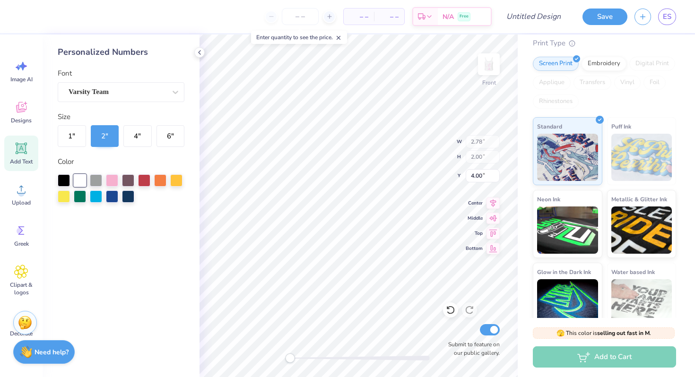
type input "2.78"
type input "2.00"
type input "4.00"
type input "4.80"
type input "1.39"
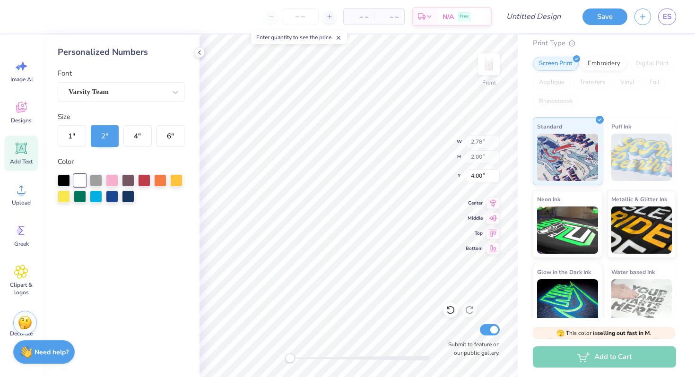
type input "4.31"
click at [138, 137] on button "4 "" at bounding box center [137, 136] width 28 height 22
click at [166, 134] on button "6 "" at bounding box center [170, 136] width 28 height 22
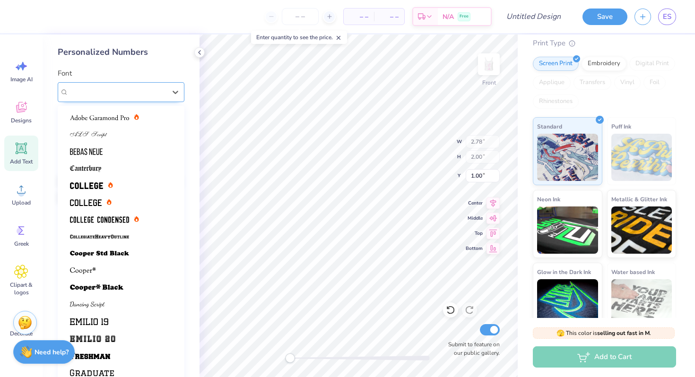
click at [131, 87] on div "Varsity Team" at bounding box center [117, 92] width 99 height 15
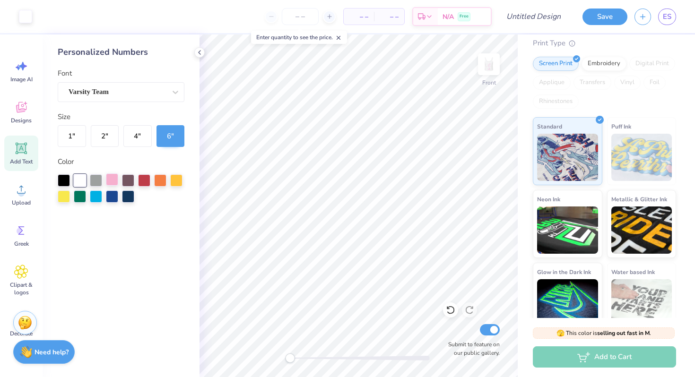
click at [114, 177] on div at bounding box center [112, 179] width 12 height 12
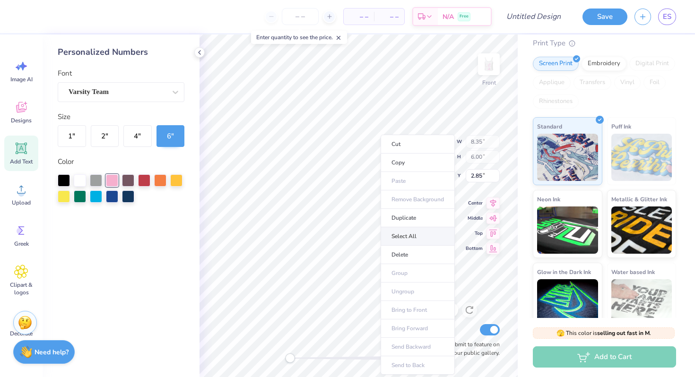
click at [411, 238] on li "Select All" at bounding box center [418, 236] width 74 height 18
click at [197, 51] on icon at bounding box center [200, 53] width 8 height 8
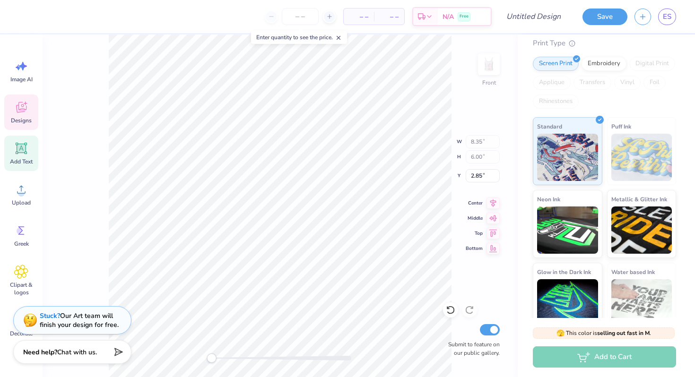
click at [19, 126] on div "Designs" at bounding box center [21, 112] width 34 height 35
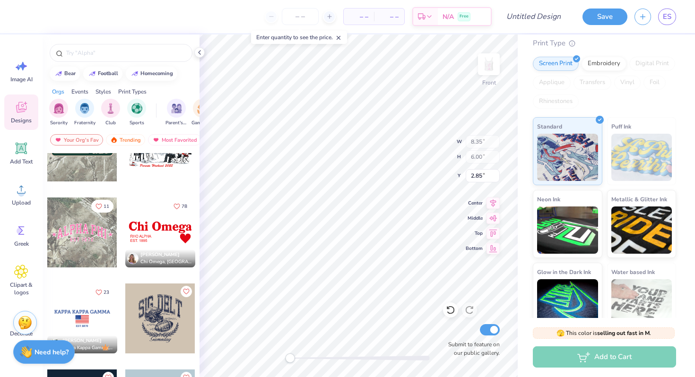
scroll to position [2206, 0]
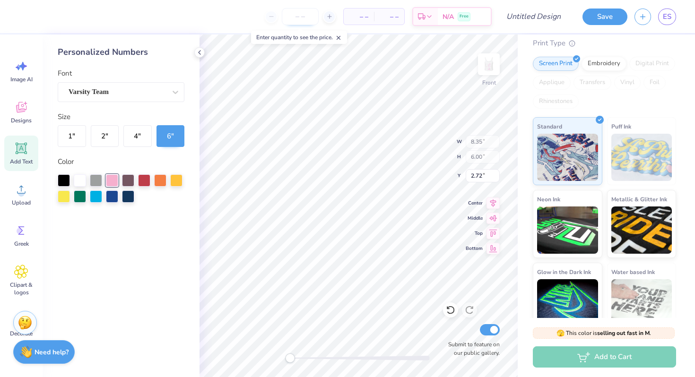
click at [294, 15] on input "number" at bounding box center [300, 16] width 37 height 17
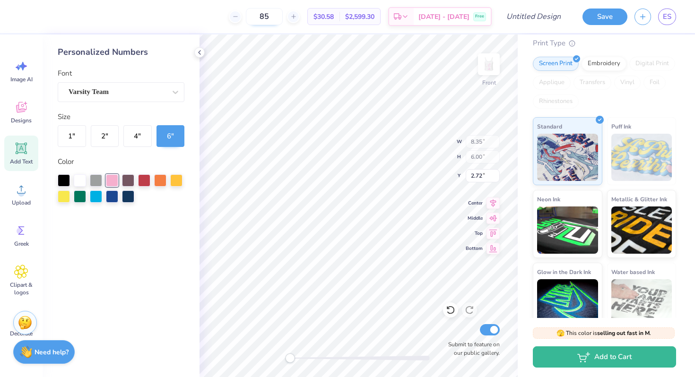
type input "8"
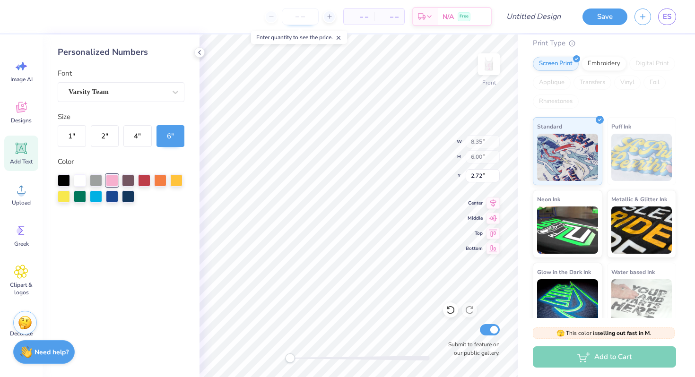
type input "2"
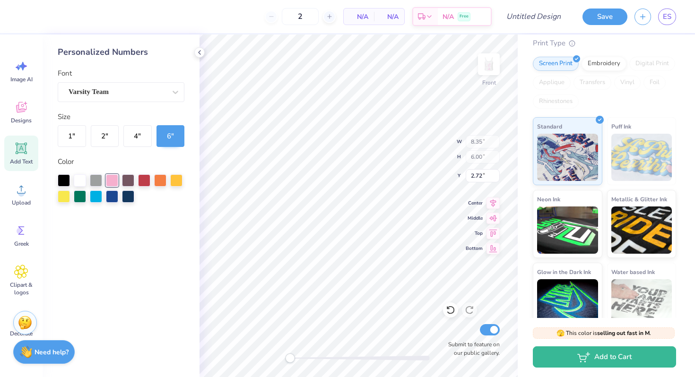
type input "12"
click at [257, 17] on div "12" at bounding box center [269, 16] width 71 height 17
